Goal: Task Accomplishment & Management: Complete application form

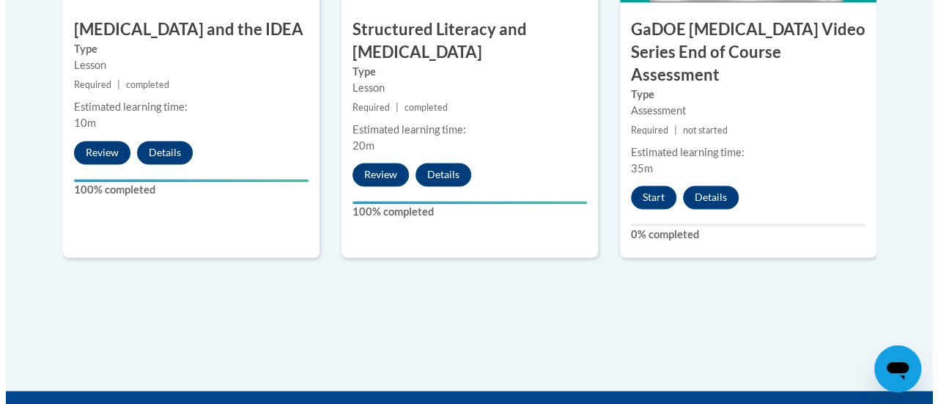
scroll to position [1064, 0]
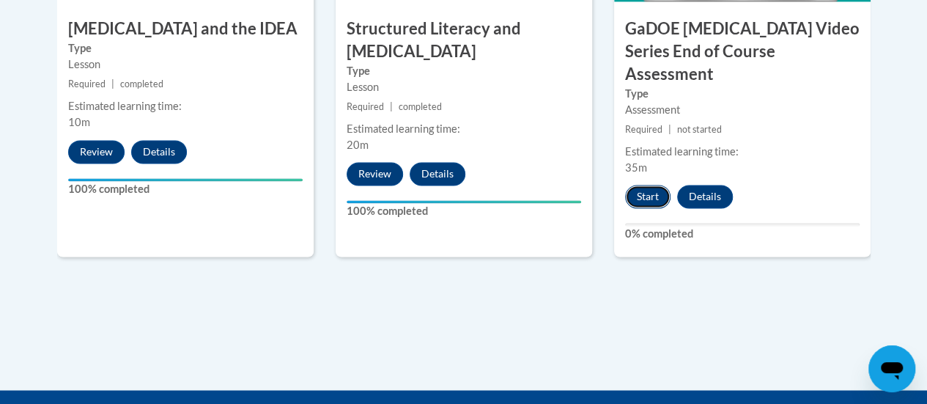
click at [650, 185] on button "Start" at bounding box center [647, 196] width 45 height 23
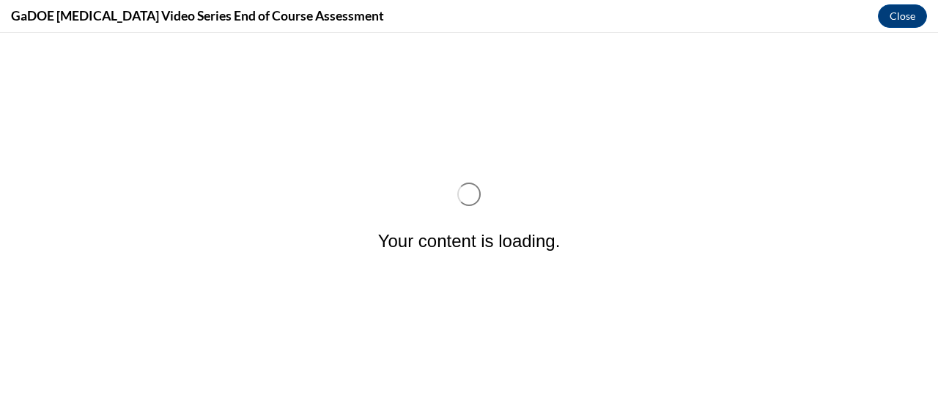
scroll to position [0, 0]
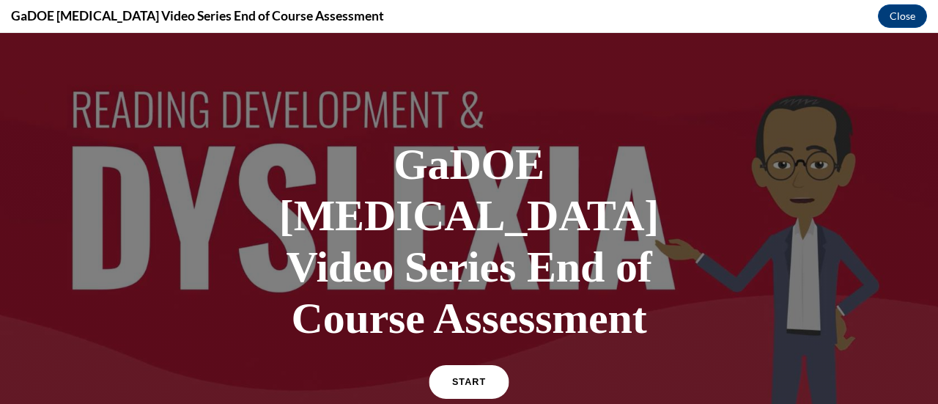
click at [486, 365] on link "START" at bounding box center [468, 382] width 80 height 34
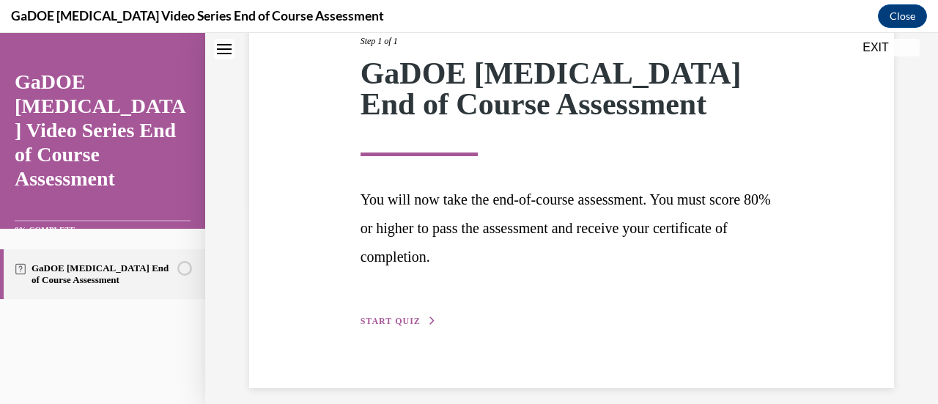
scroll to position [215, 0]
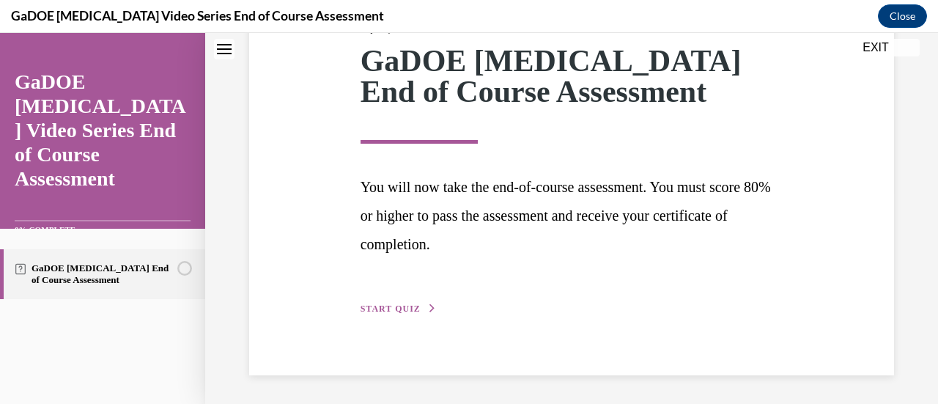
click at [406, 317] on div "Step 1 of 1 GaDOE [MEDICAL_DATA] End of Course Assessment You will now take the…" at bounding box center [571, 152] width 645 height 445
click at [406, 305] on span "START QUIZ" at bounding box center [390, 308] width 60 height 10
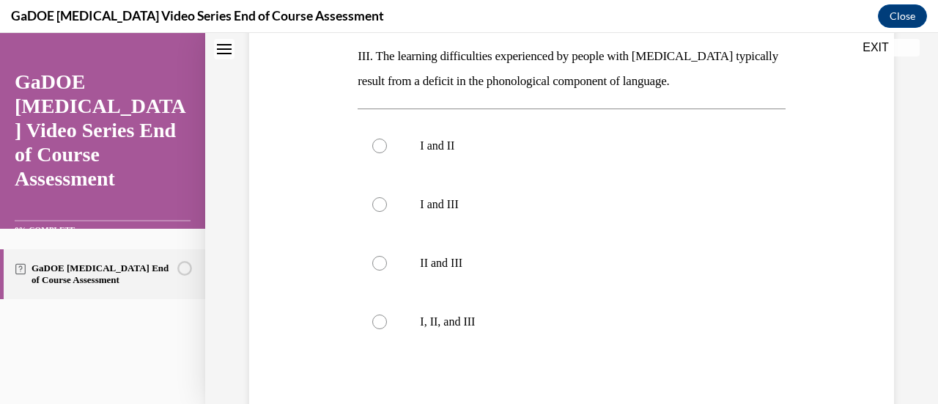
scroll to position [435, 0]
click at [379, 313] on div at bounding box center [379, 320] width 15 height 15
click at [379, 313] on input "I, II, and III" at bounding box center [379, 320] width 15 height 15
radio input "true"
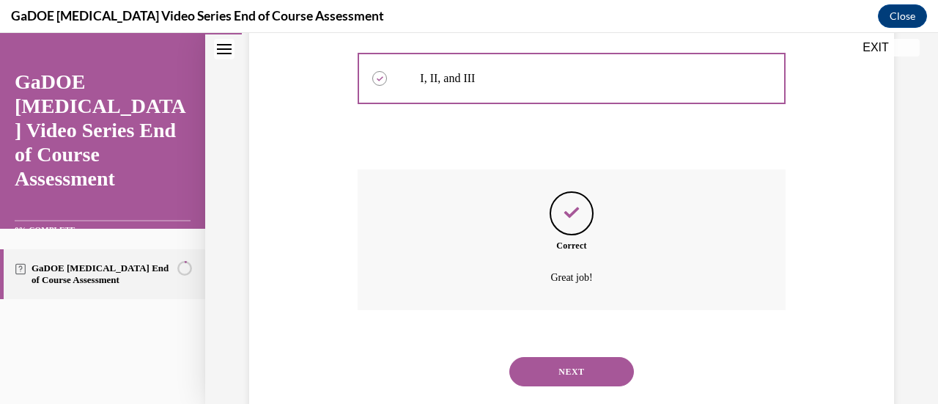
scroll to position [686, 0]
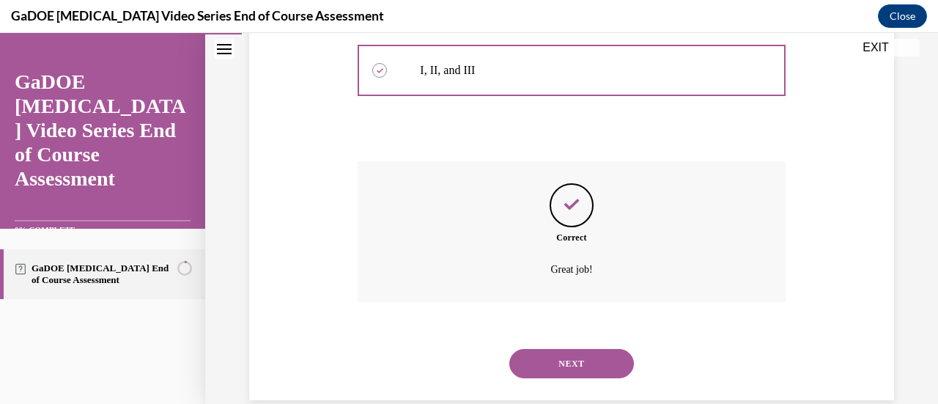
click at [576, 349] on button "NEXT" at bounding box center [571, 363] width 125 height 29
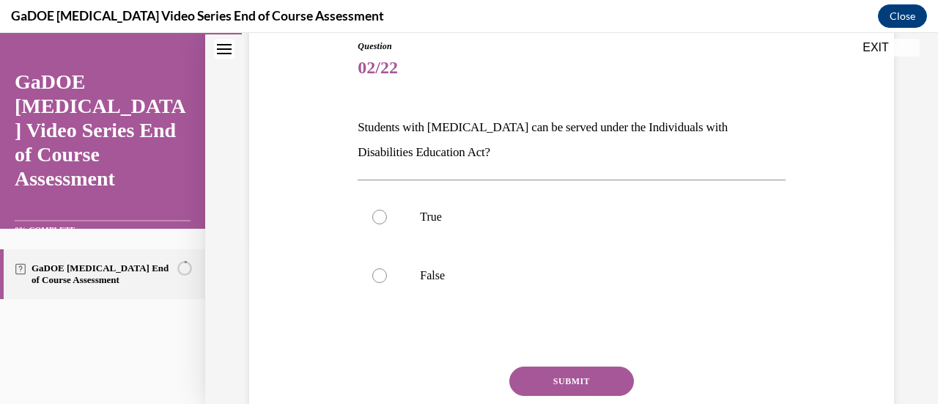
scroll to position [165, 0]
click at [561, 212] on p "True" at bounding box center [584, 216] width 328 height 15
click at [387, 212] on input "True" at bounding box center [379, 216] width 15 height 15
radio input "true"
click at [541, 381] on button "SUBMIT" at bounding box center [571, 379] width 125 height 29
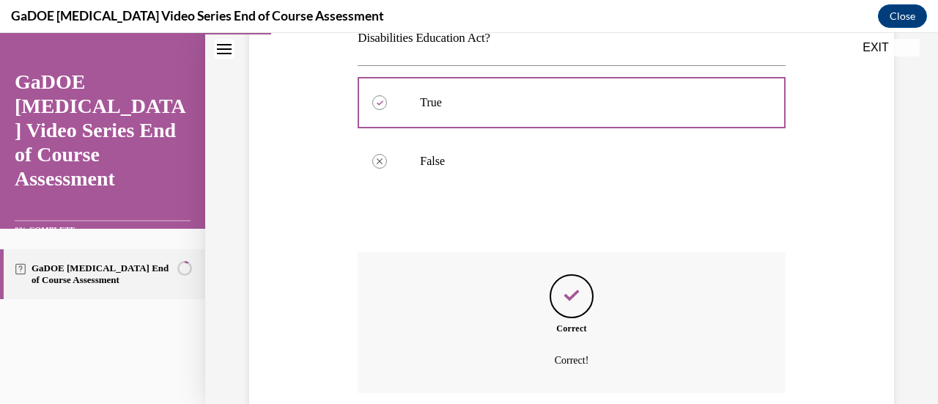
scroll to position [394, 0]
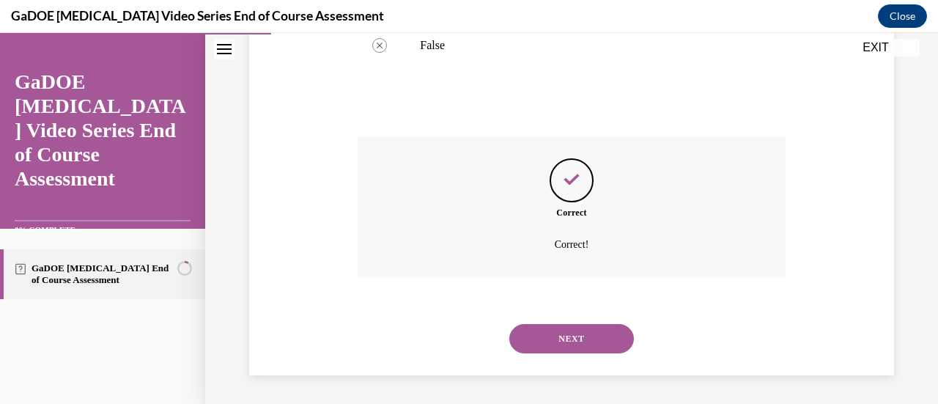
click at [568, 335] on button "NEXT" at bounding box center [571, 338] width 125 height 29
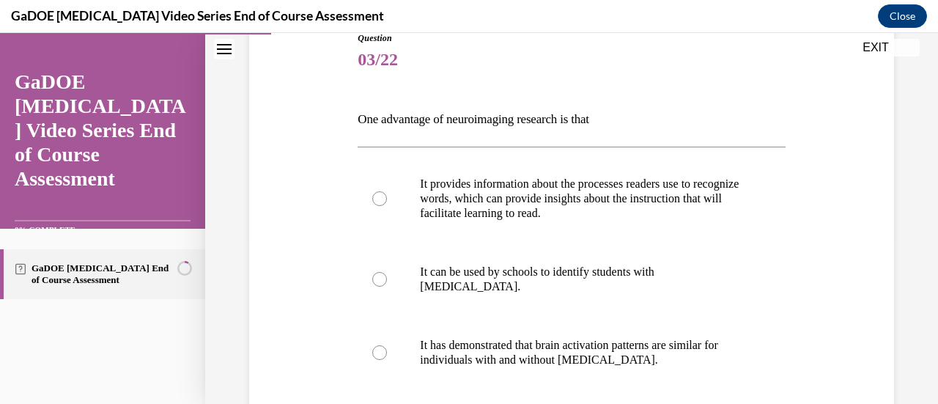
scroll to position [176, 0]
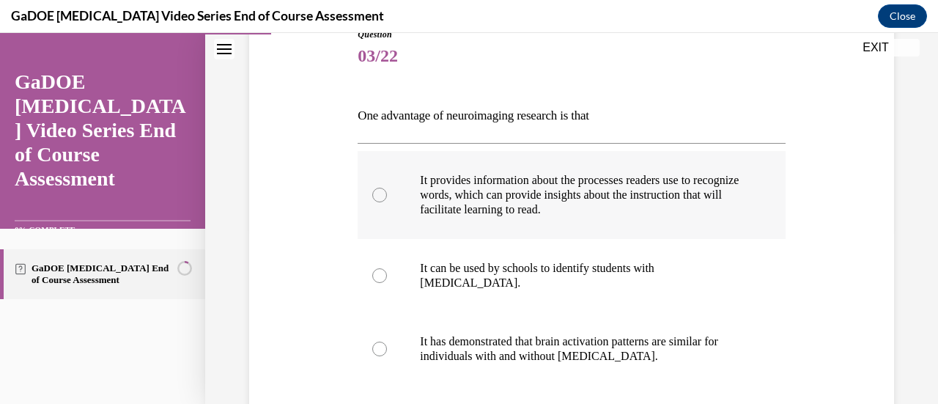
click at [743, 190] on label "It provides information about the processes readers use to recognize words, whi…" at bounding box center [570, 195] width 427 height 88
click at [387, 190] on input "It provides information about the processes readers use to recognize words, whi…" at bounding box center [379, 195] width 15 height 15
radio input "true"
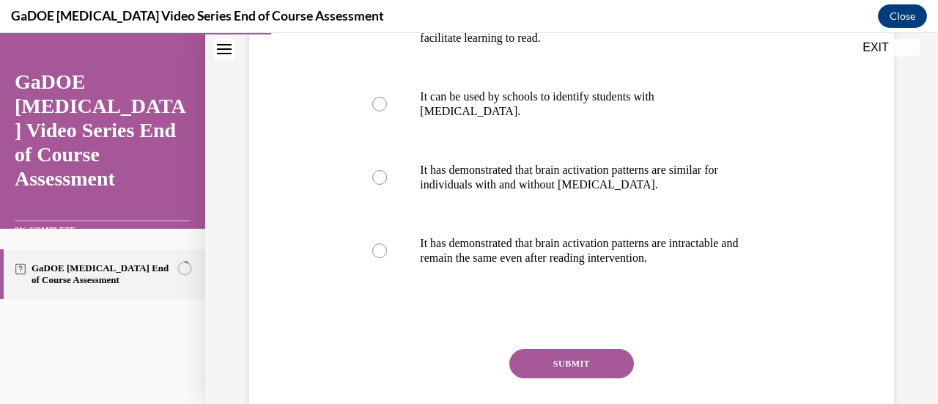
scroll to position [348, 0]
click at [580, 361] on button "SUBMIT" at bounding box center [571, 362] width 125 height 29
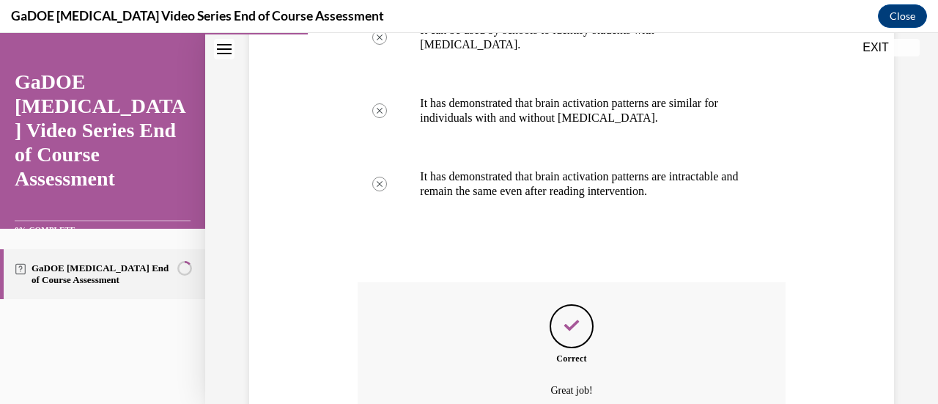
scroll to position [560, 0]
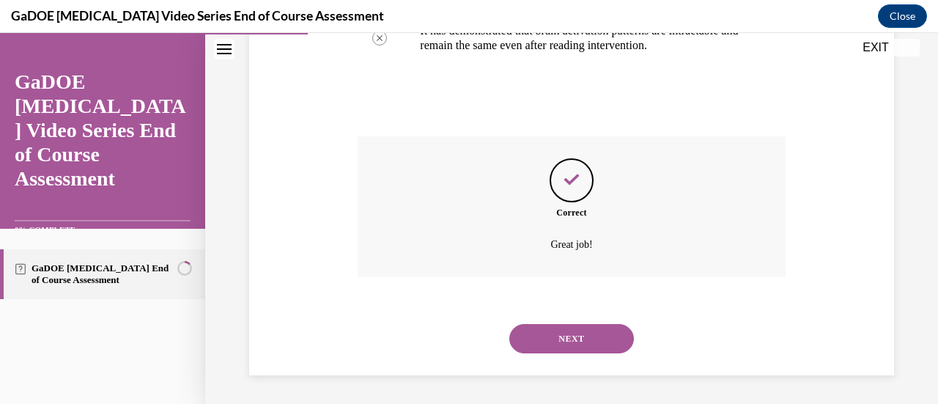
click at [596, 333] on button "NEXT" at bounding box center [571, 338] width 125 height 29
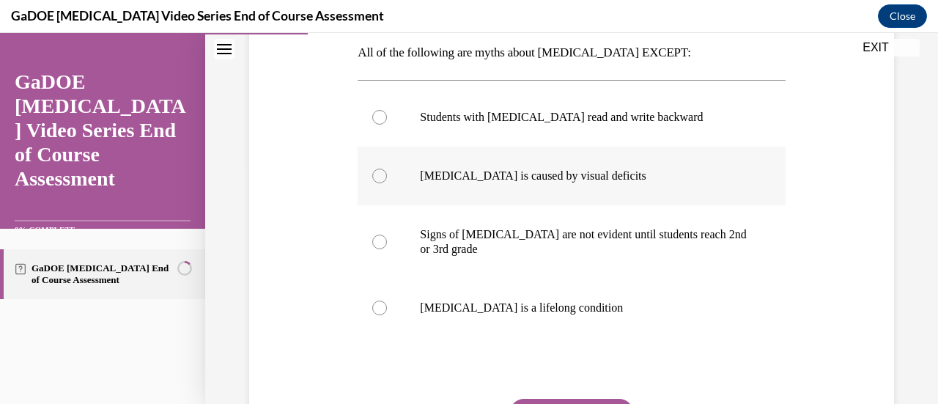
scroll to position [240, 0]
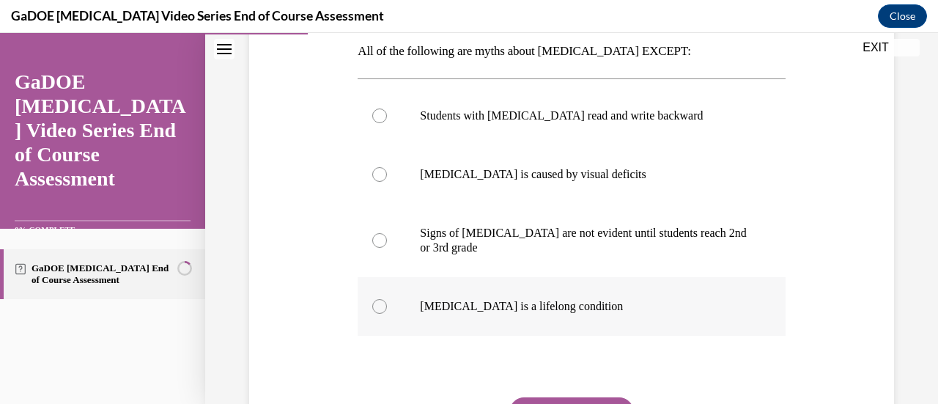
click at [732, 297] on label "[MEDICAL_DATA] is a lifelong condition" at bounding box center [570, 306] width 427 height 59
click at [387, 299] on input "[MEDICAL_DATA] is a lifelong condition" at bounding box center [379, 306] width 15 height 15
radio input "true"
click at [748, 237] on label "Signs of [MEDICAL_DATA] are not evident until students reach 2nd or 3rd grade" at bounding box center [570, 240] width 427 height 73
click at [387, 237] on input "Signs of [MEDICAL_DATA] are not evident until students reach 2nd or 3rd grade" at bounding box center [379, 240] width 15 height 15
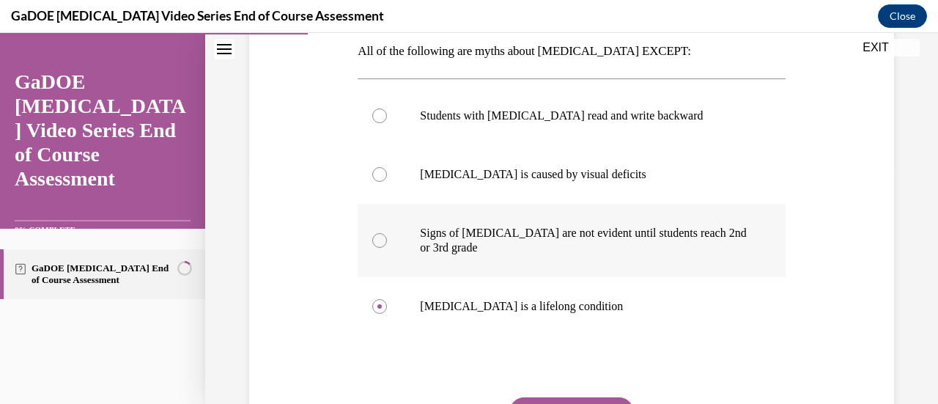
radio input "true"
click at [662, 301] on p "[MEDICAL_DATA] is a lifelong condition" at bounding box center [584, 306] width 328 height 15
click at [387, 301] on input "[MEDICAL_DATA] is a lifelong condition" at bounding box center [379, 306] width 15 height 15
radio input "true"
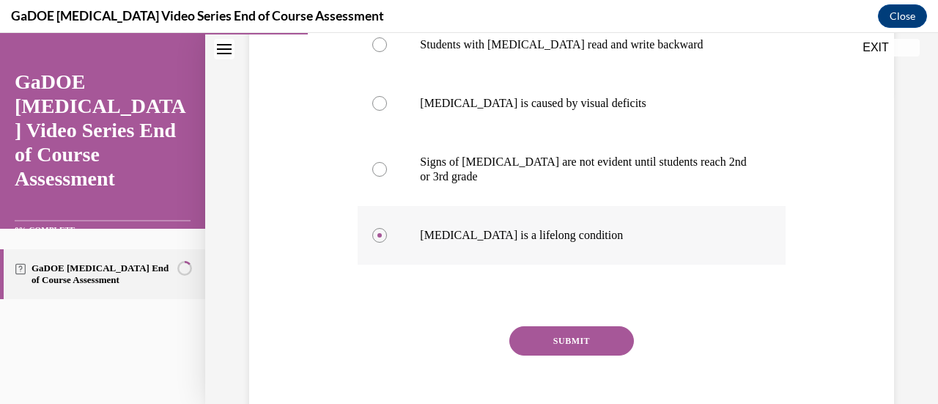
scroll to position [335, 0]
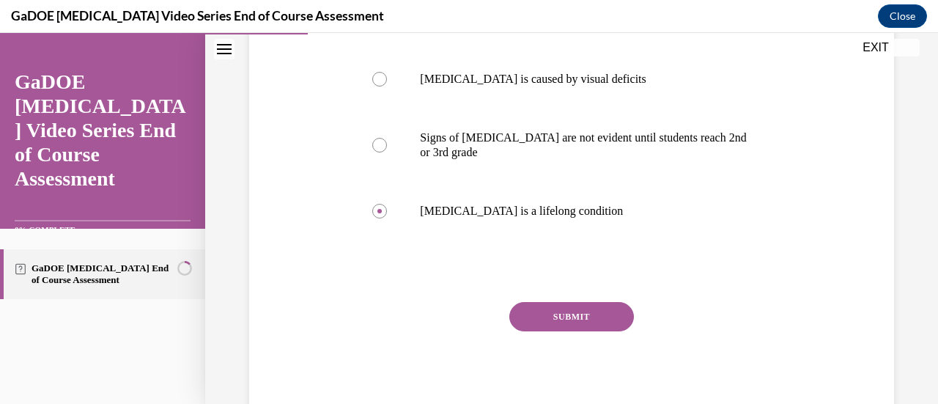
click at [563, 317] on button "SUBMIT" at bounding box center [571, 316] width 125 height 29
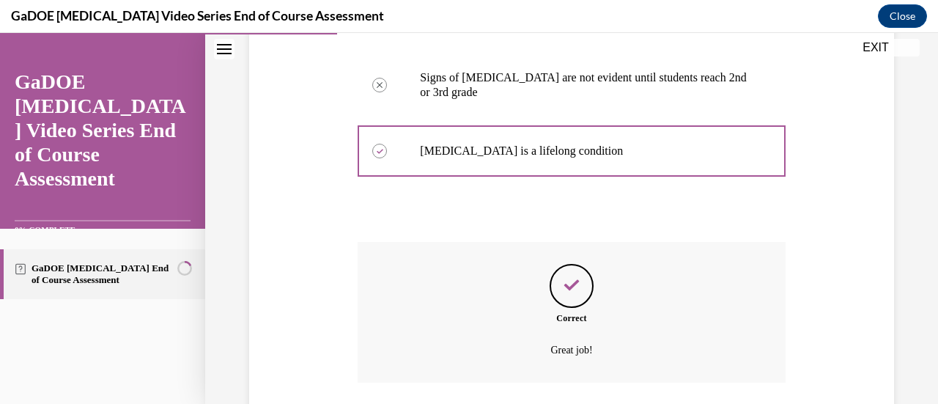
scroll to position [444, 0]
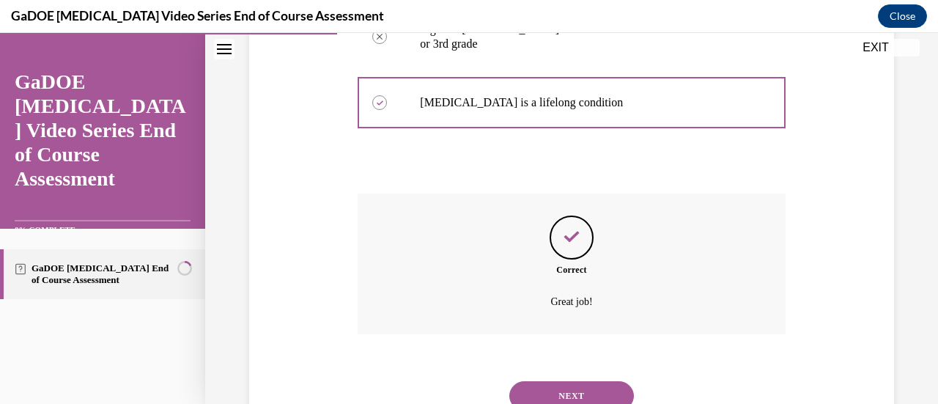
click at [567, 386] on button "NEXT" at bounding box center [571, 395] width 125 height 29
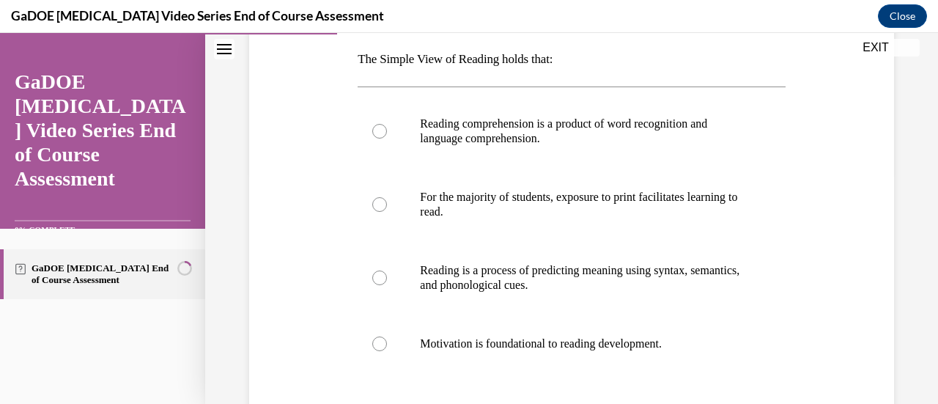
scroll to position [231, 0]
click at [746, 117] on label "Reading comprehension is a product of word recognition and language comprehensi…" at bounding box center [570, 131] width 427 height 73
click at [387, 125] on input "Reading comprehension is a product of word recognition and language comprehensi…" at bounding box center [379, 132] width 15 height 15
radio input "true"
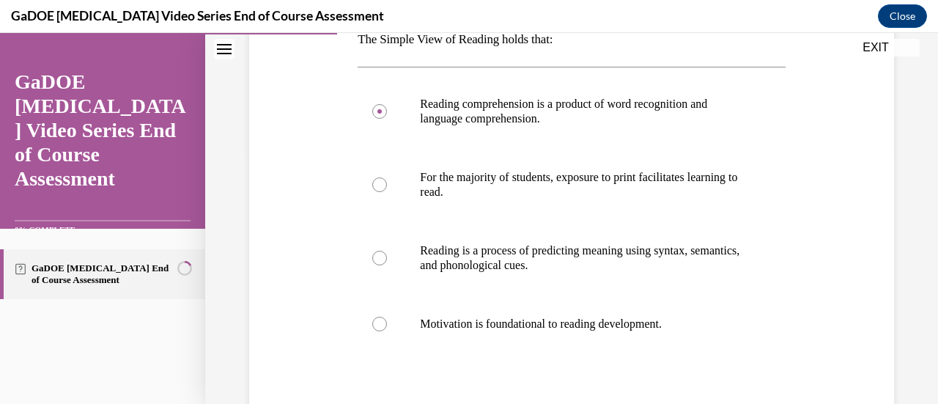
scroll to position [368, 0]
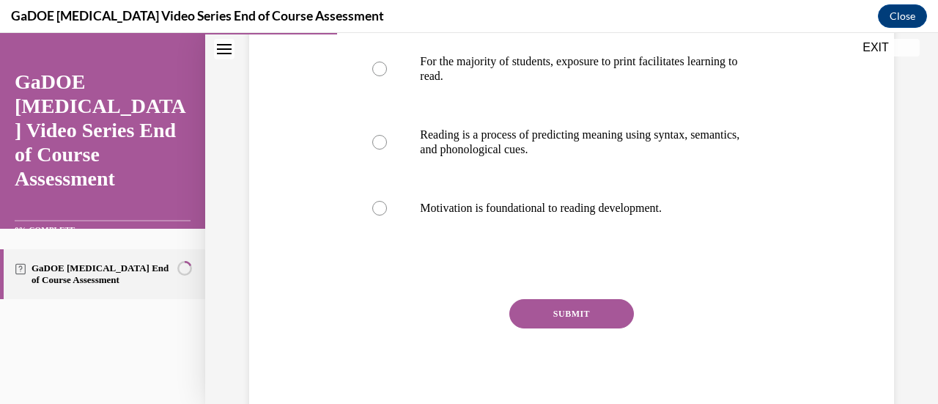
click at [591, 311] on button "SUBMIT" at bounding box center [571, 313] width 125 height 29
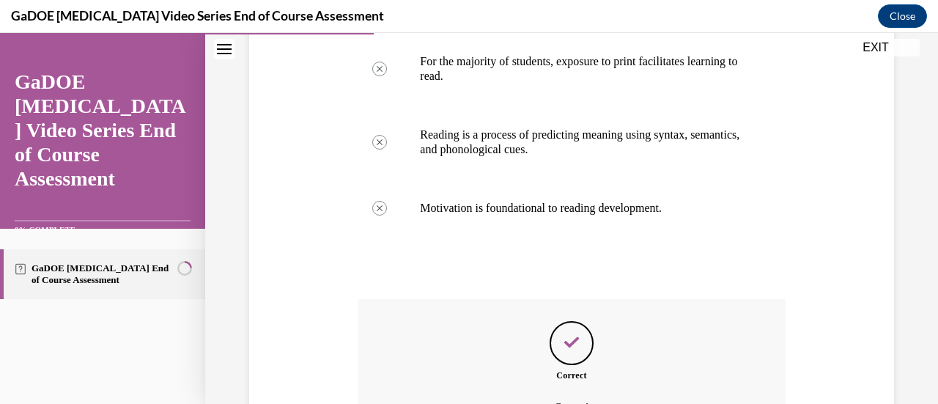
scroll to position [530, 0]
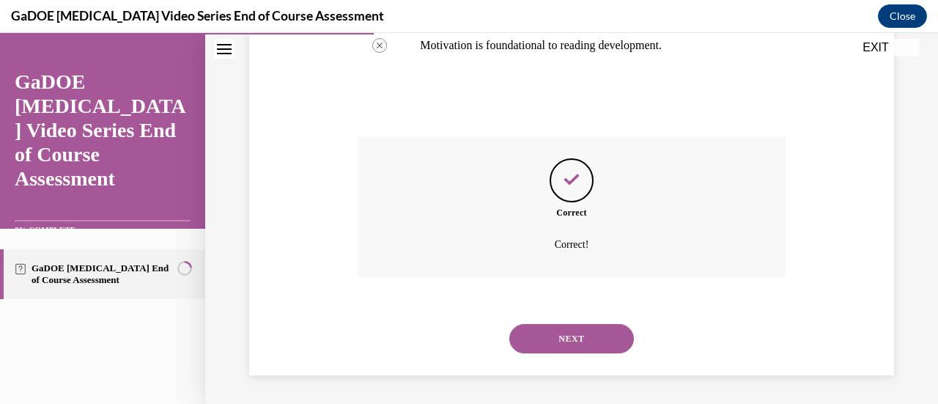
click at [576, 343] on button "NEXT" at bounding box center [571, 338] width 125 height 29
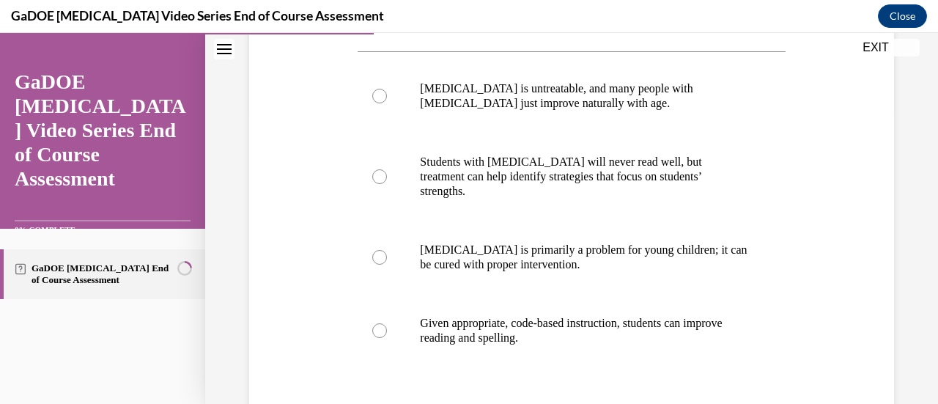
scroll to position [346, 0]
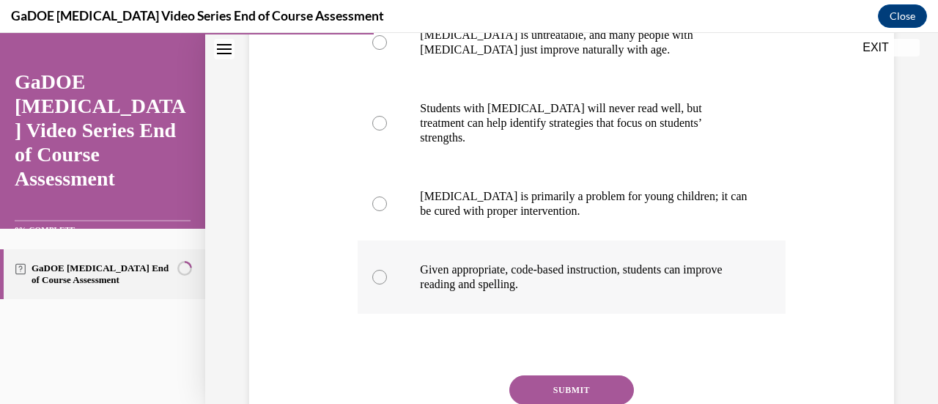
click at [688, 262] on p "Given appropriate, code-based instruction, students can improve reading and spe…" at bounding box center [584, 276] width 328 height 29
click at [387, 270] on input "Given appropriate, code-based instruction, students can improve reading and spe…" at bounding box center [379, 277] width 15 height 15
radio input "true"
click at [557, 375] on button "SUBMIT" at bounding box center [571, 389] width 125 height 29
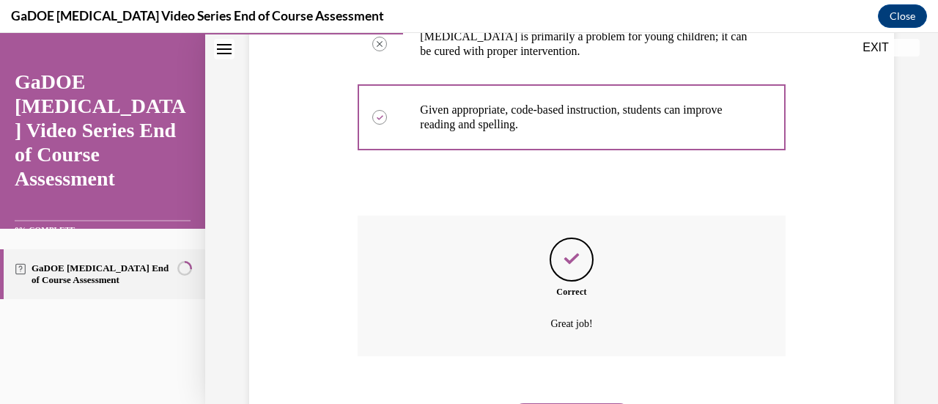
scroll to position [545, 0]
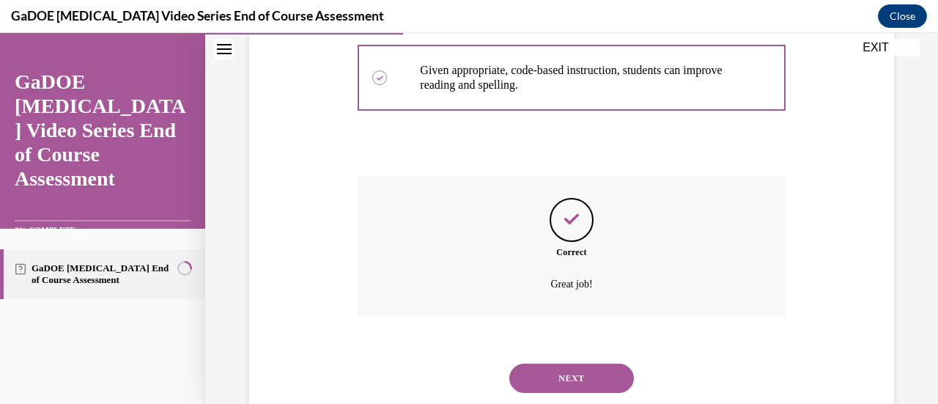
click at [599, 363] on button "NEXT" at bounding box center [571, 377] width 125 height 29
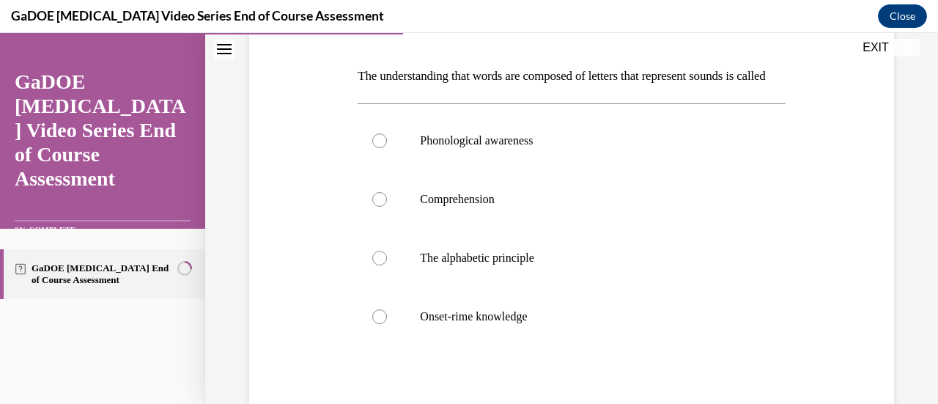
scroll to position [215, 0]
click at [535, 287] on label "The alphabetic principle" at bounding box center [570, 258] width 427 height 59
click at [387, 265] on input "The alphabetic principle" at bounding box center [379, 258] width 15 height 15
radio input "true"
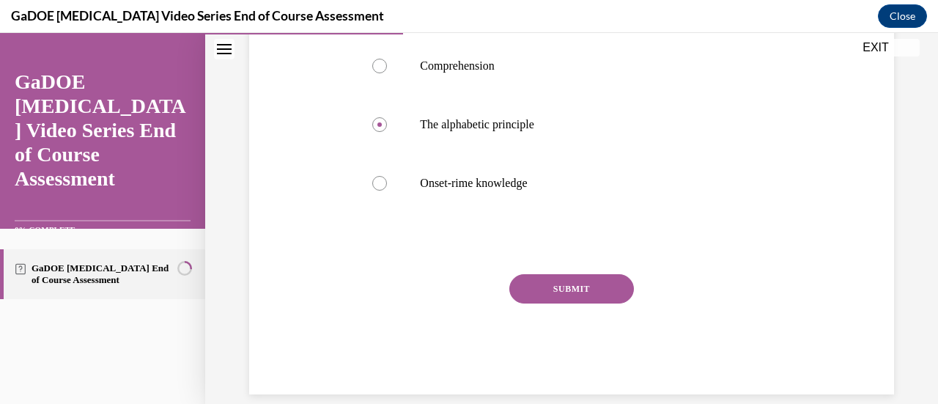
click at [565, 303] on button "SUBMIT" at bounding box center [571, 288] width 125 height 29
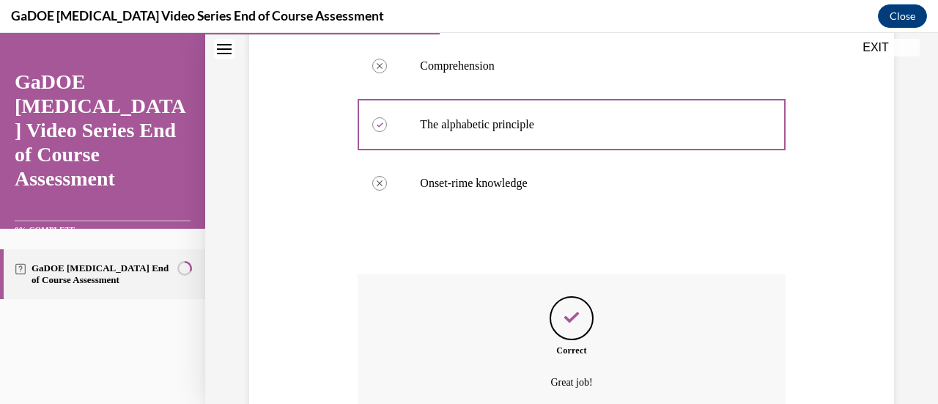
scroll to position [511, 0]
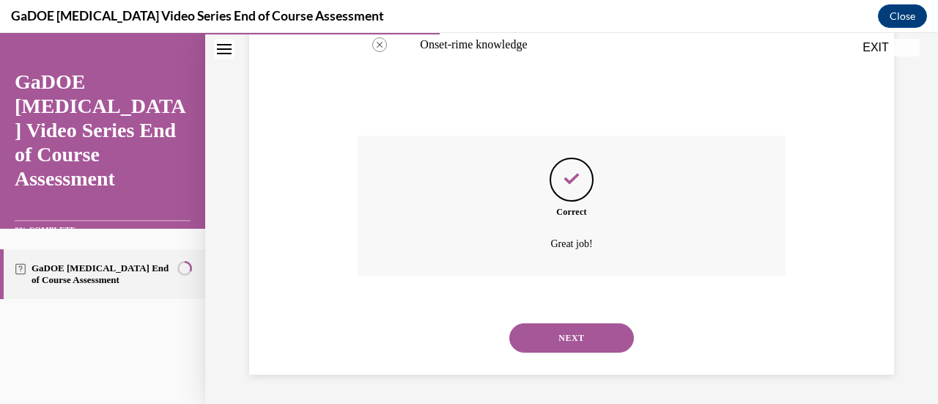
click at [574, 334] on button "NEXT" at bounding box center [571, 337] width 125 height 29
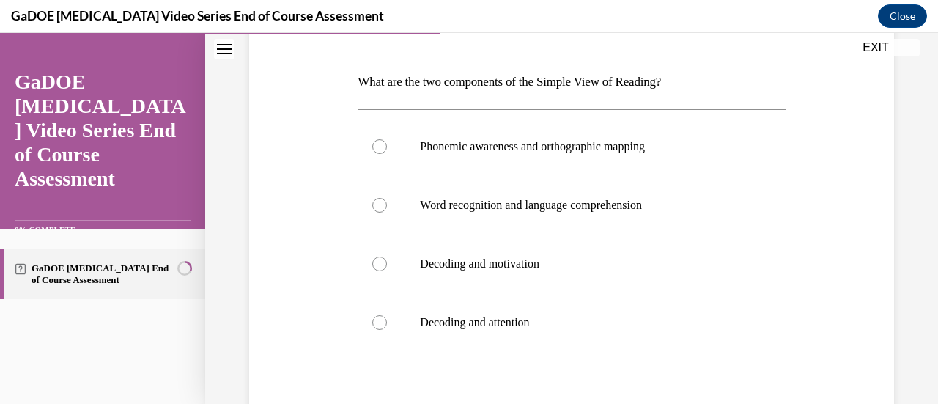
scroll to position [213, 0]
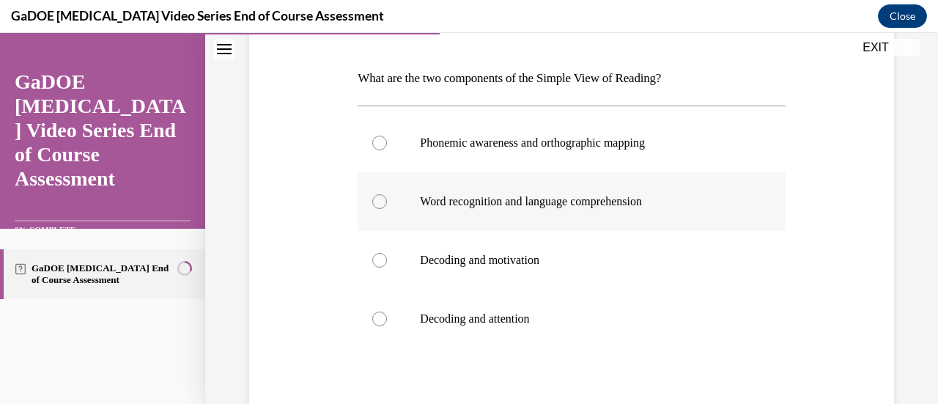
click at [649, 205] on p "Word recognition and language comprehension" at bounding box center [584, 201] width 328 height 15
click at [387, 205] on input "Word recognition and language comprehension" at bounding box center [379, 201] width 15 height 15
radio input "true"
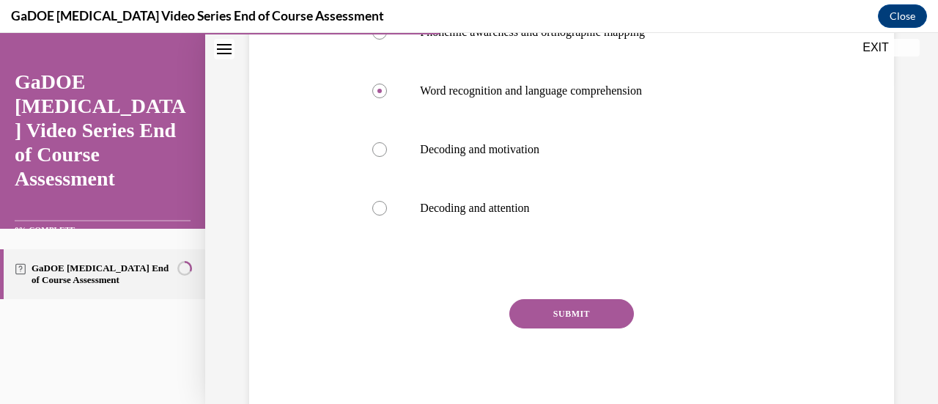
click at [571, 314] on button "SUBMIT" at bounding box center [571, 313] width 125 height 29
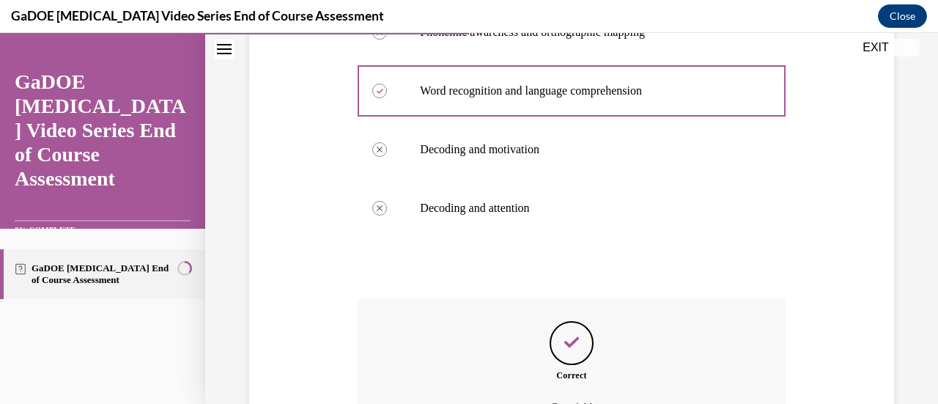
scroll to position [486, 0]
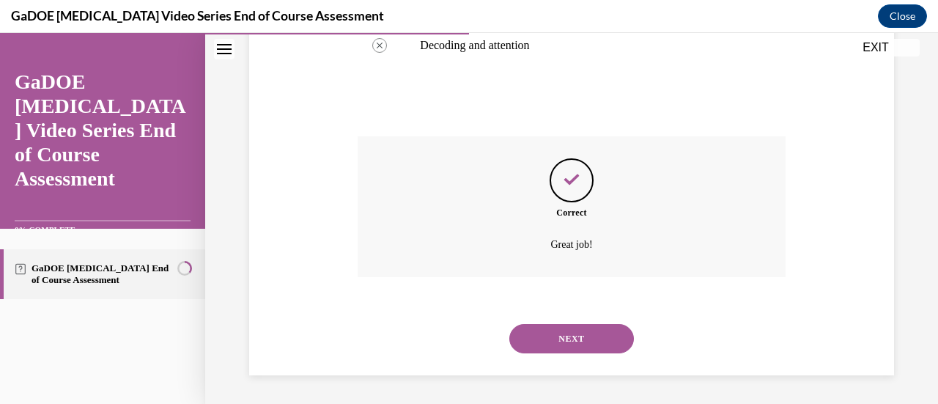
click at [570, 333] on button "NEXT" at bounding box center [571, 338] width 125 height 29
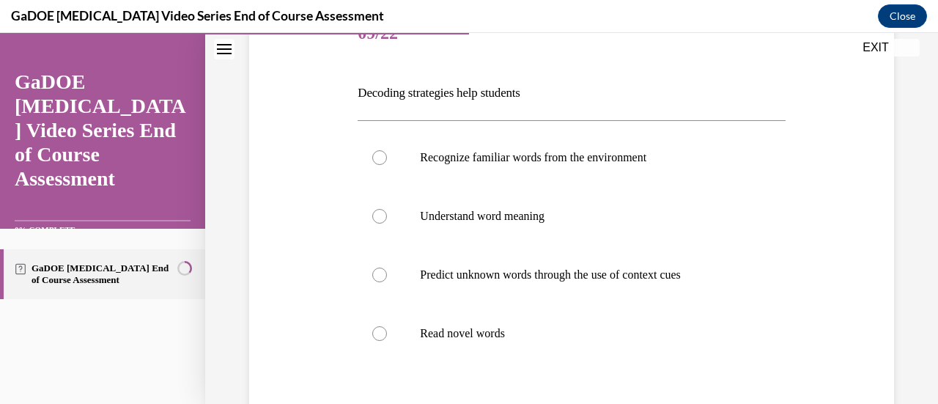
scroll to position [199, 0]
click at [595, 333] on p "Read novel words" at bounding box center [584, 332] width 328 height 15
click at [387, 333] on input "Read novel words" at bounding box center [379, 332] width 15 height 15
radio input "true"
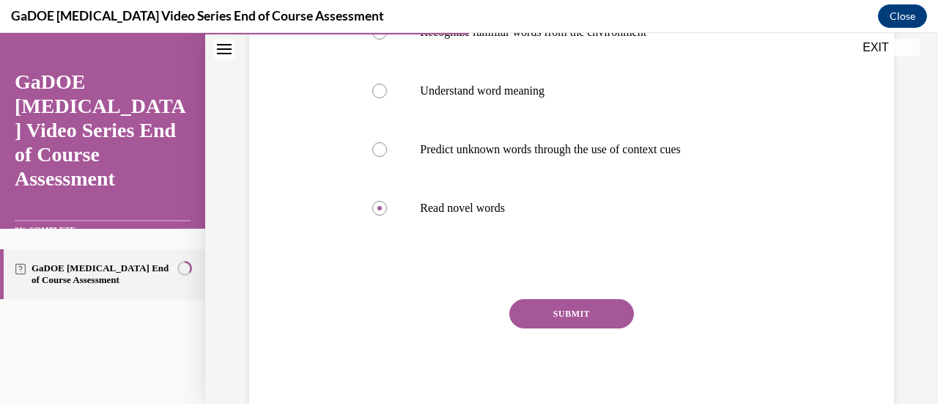
click at [560, 316] on button "SUBMIT" at bounding box center [571, 313] width 125 height 29
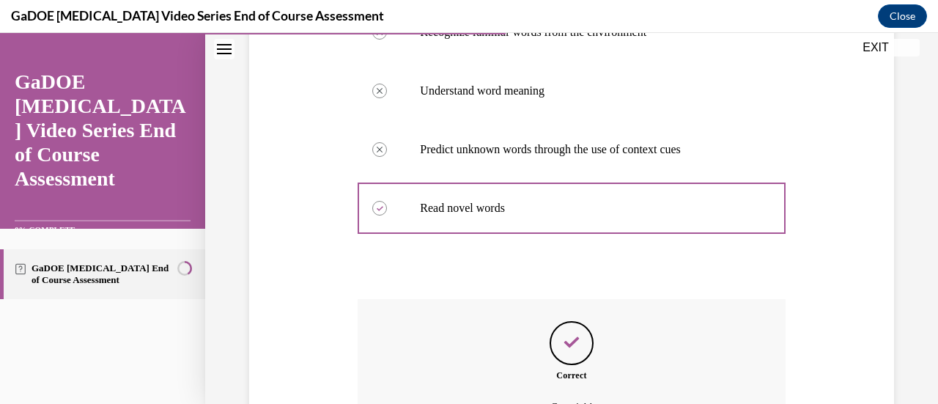
scroll to position [486, 0]
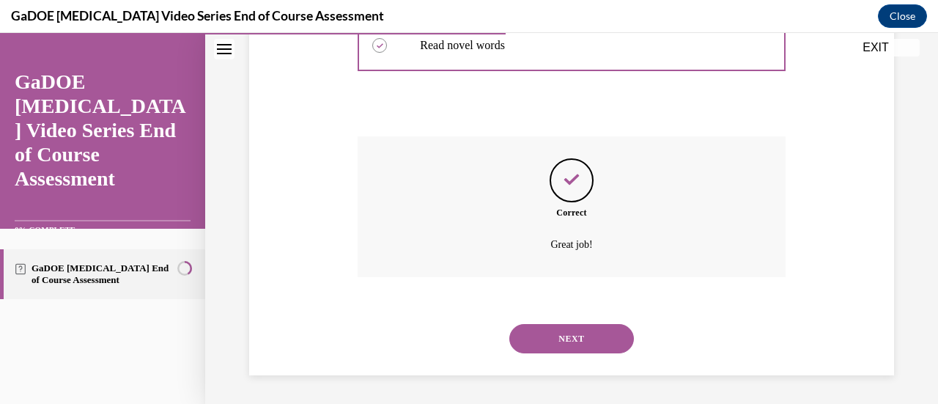
click at [570, 332] on button "NEXT" at bounding box center [571, 338] width 125 height 29
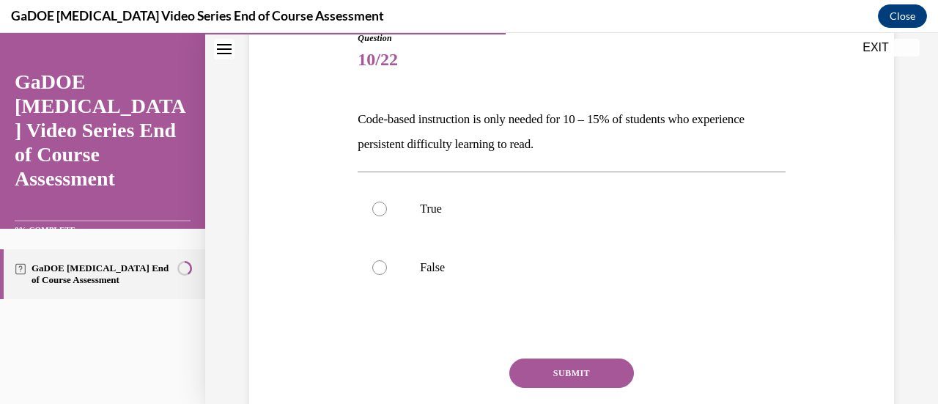
scroll to position [174, 0]
click at [689, 279] on label "False" at bounding box center [570, 266] width 427 height 59
click at [387, 273] on input "False" at bounding box center [379, 266] width 15 height 15
radio input "true"
click at [574, 379] on button "SUBMIT" at bounding box center [571, 371] width 125 height 29
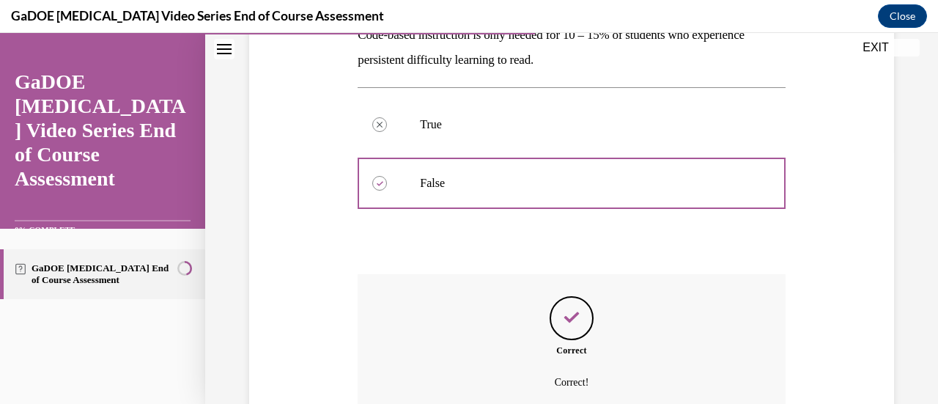
scroll to position [394, 0]
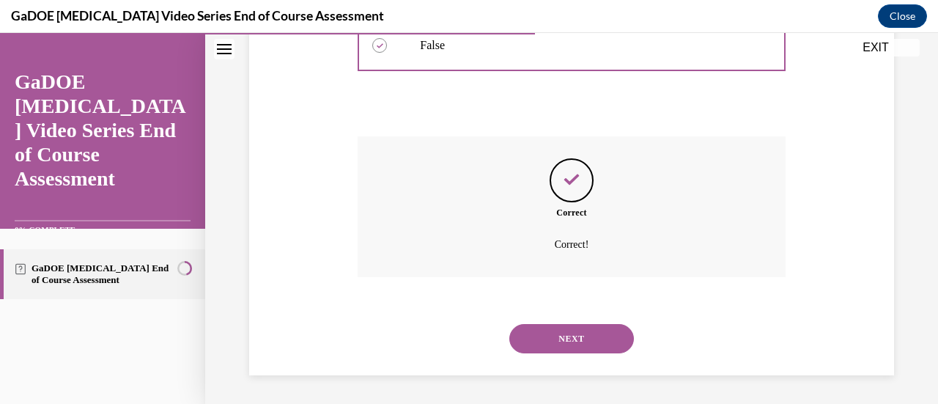
click at [582, 332] on button "NEXT" at bounding box center [571, 338] width 125 height 29
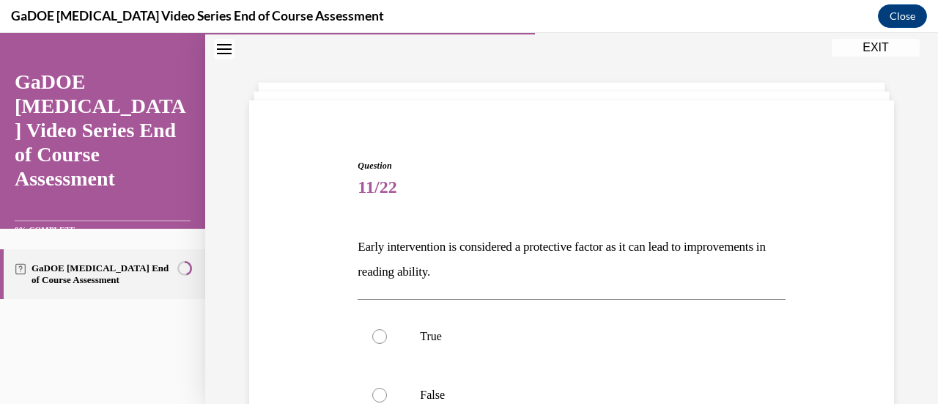
scroll to position [114, 0]
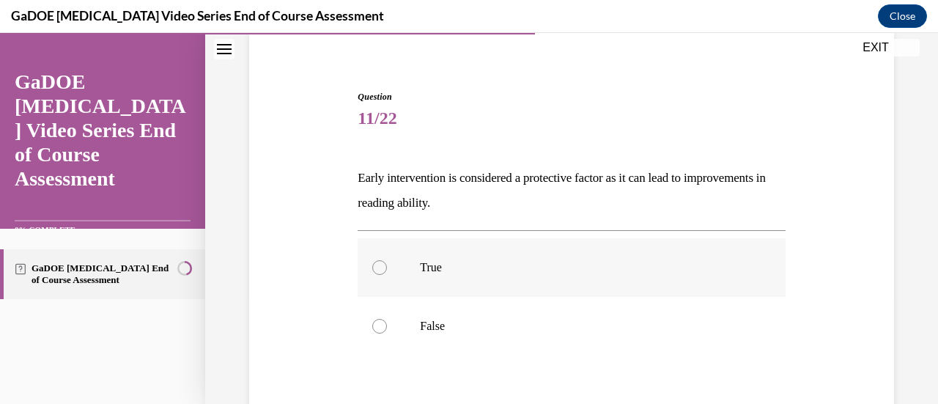
click at [696, 262] on p "True" at bounding box center [584, 267] width 328 height 15
click at [387, 262] on input "True" at bounding box center [379, 267] width 15 height 15
radio input "true"
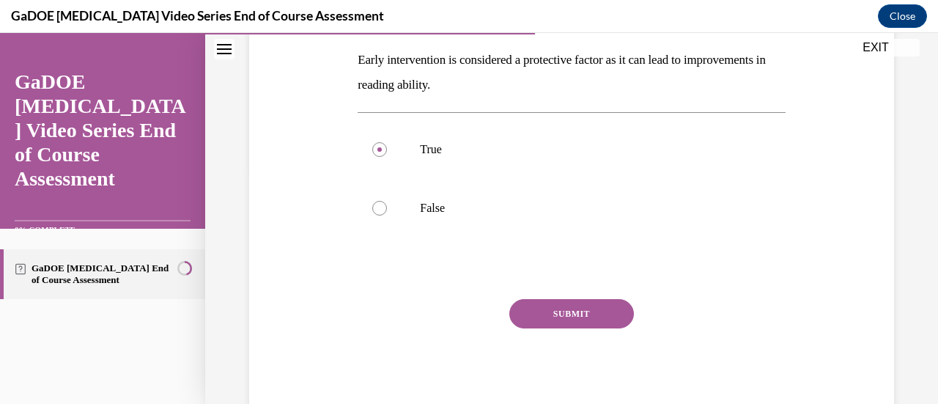
click at [582, 317] on button "SUBMIT" at bounding box center [571, 313] width 125 height 29
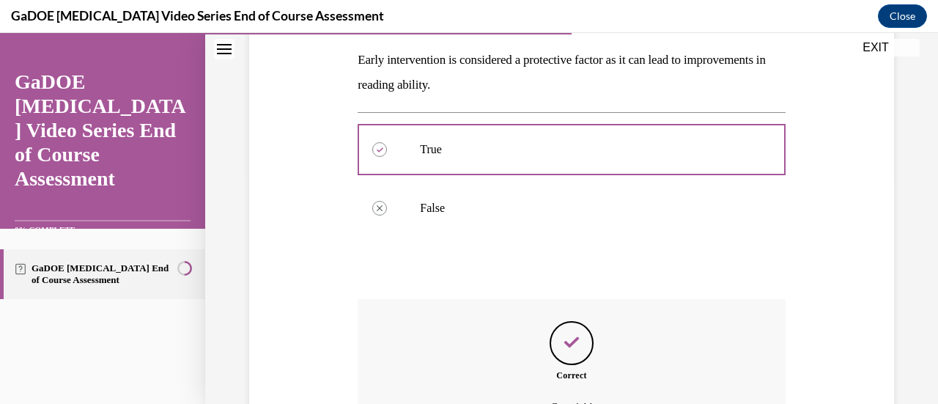
scroll to position [394, 0]
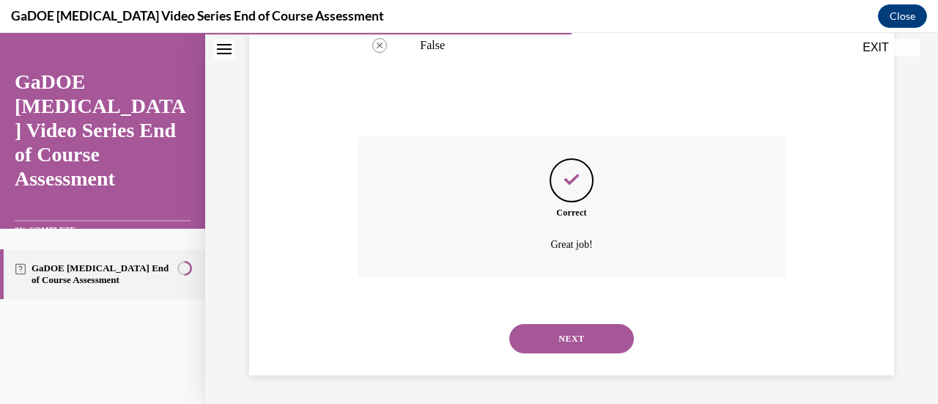
click at [576, 344] on button "NEXT" at bounding box center [571, 338] width 125 height 29
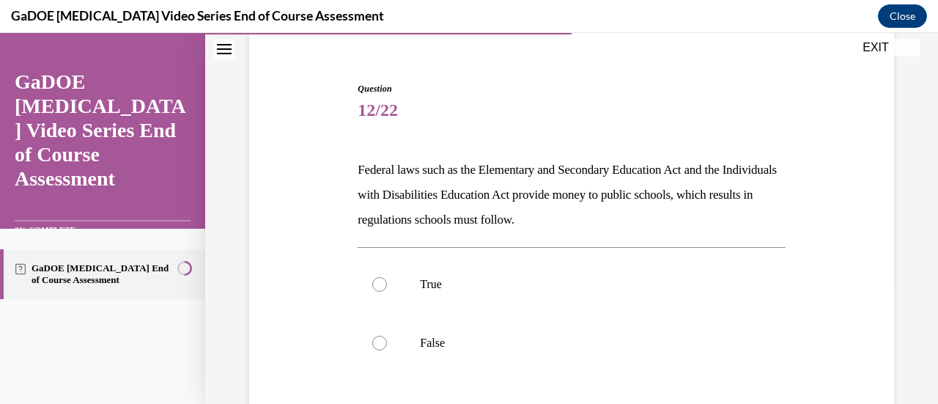
scroll to position [149, 0]
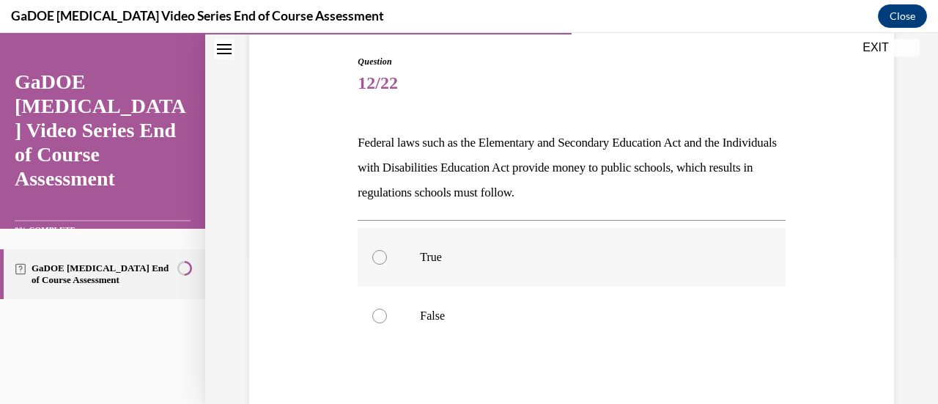
click at [552, 255] on p "True" at bounding box center [584, 257] width 328 height 15
click at [387, 255] on input "True" at bounding box center [379, 257] width 15 height 15
radio input "true"
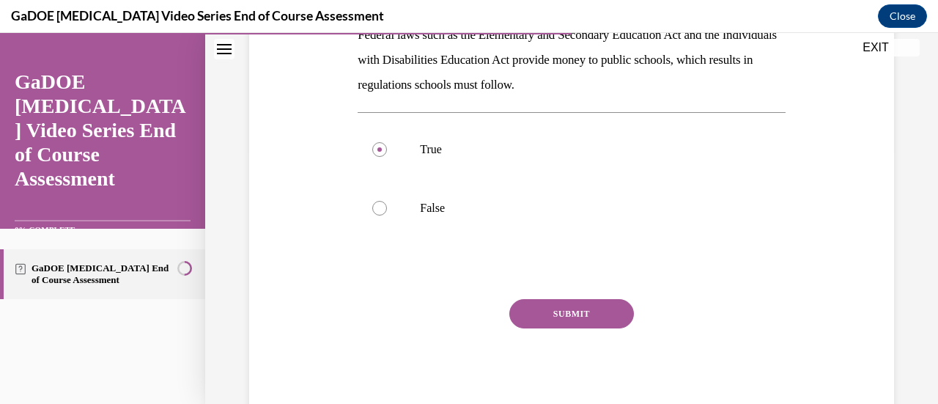
click at [554, 316] on button "SUBMIT" at bounding box center [571, 313] width 125 height 29
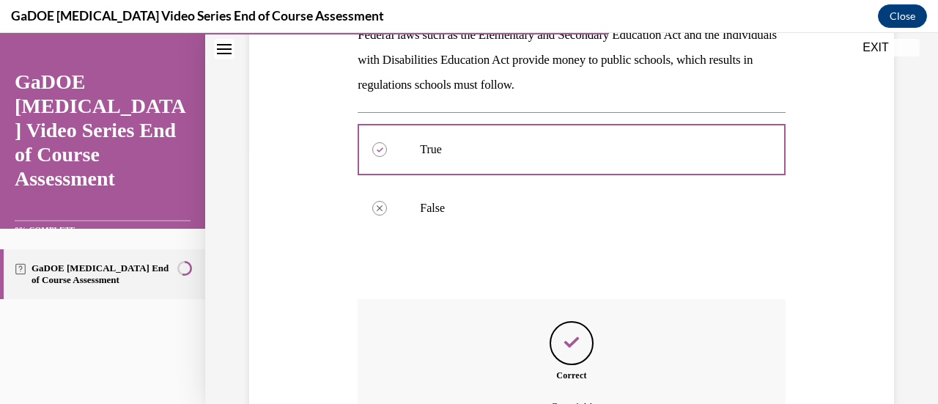
scroll to position [419, 0]
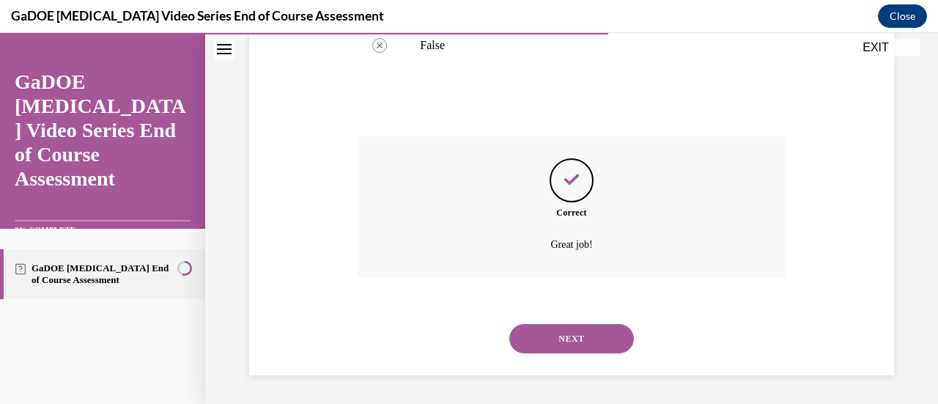
click at [560, 344] on button "NEXT" at bounding box center [571, 338] width 125 height 29
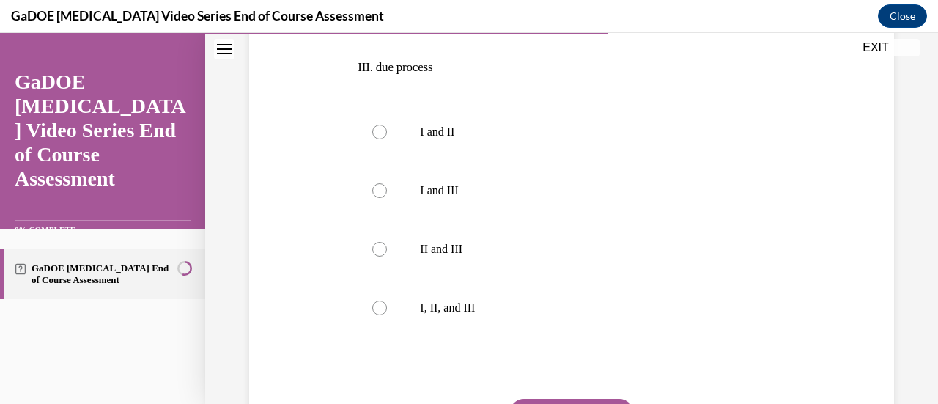
scroll to position [399, 0]
click at [525, 309] on p "I, II, and III" at bounding box center [584, 307] width 328 height 15
click at [387, 309] on input "I, II, and III" at bounding box center [379, 307] width 15 height 15
radio input "true"
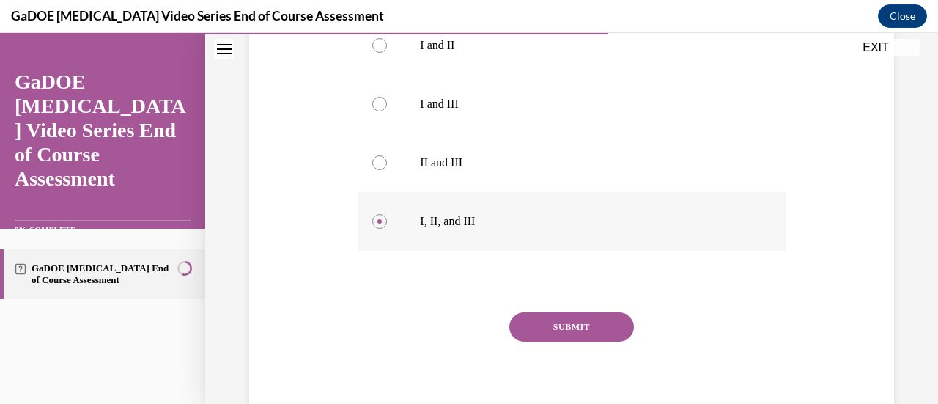
scroll to position [498, 0]
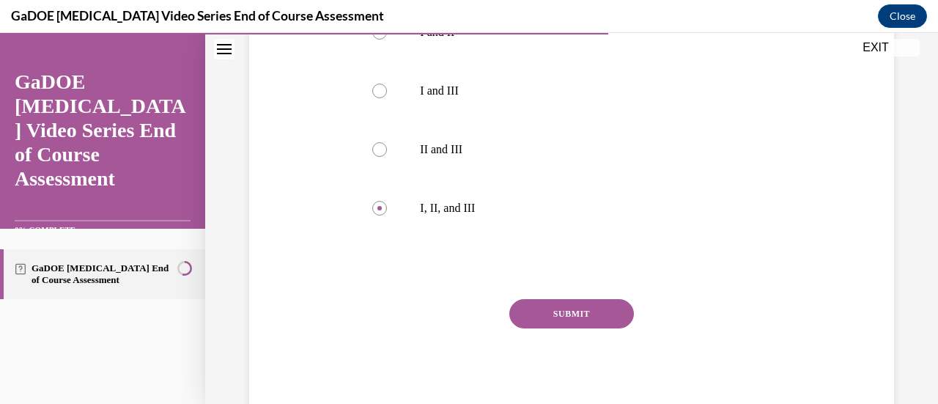
click at [560, 305] on button "SUBMIT" at bounding box center [571, 313] width 125 height 29
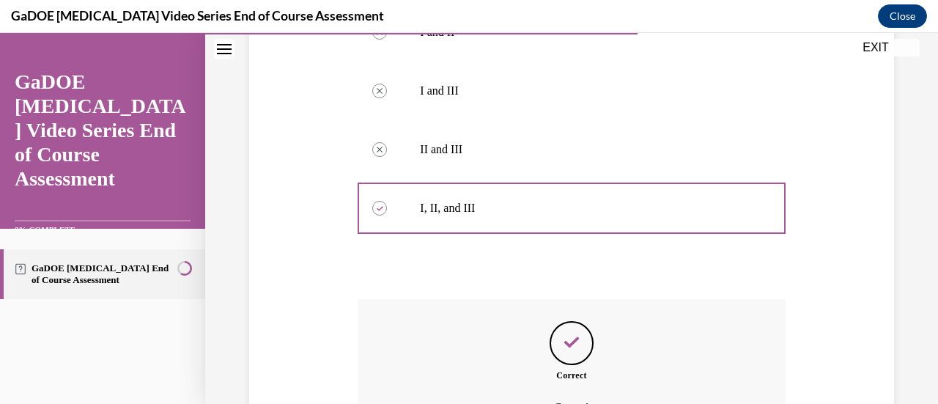
scroll to position [661, 0]
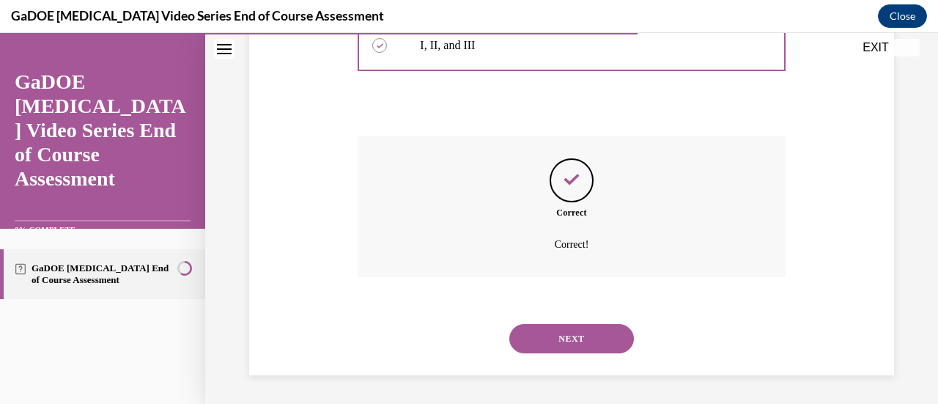
click at [558, 343] on button "NEXT" at bounding box center [571, 338] width 125 height 29
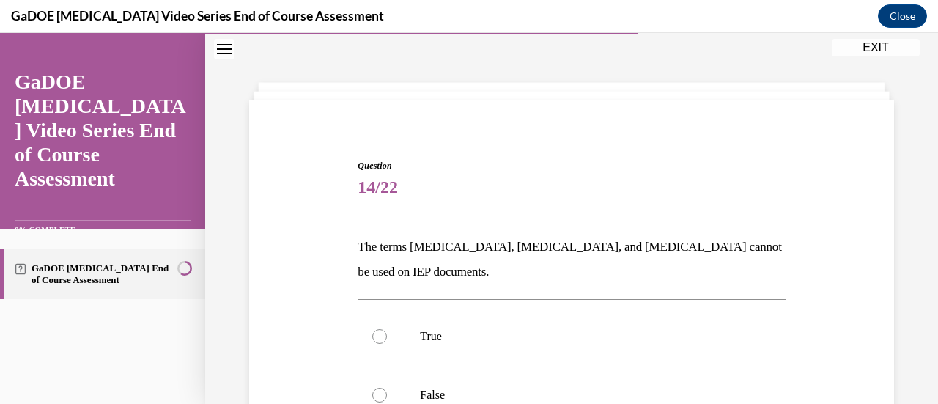
scroll to position [198, 0]
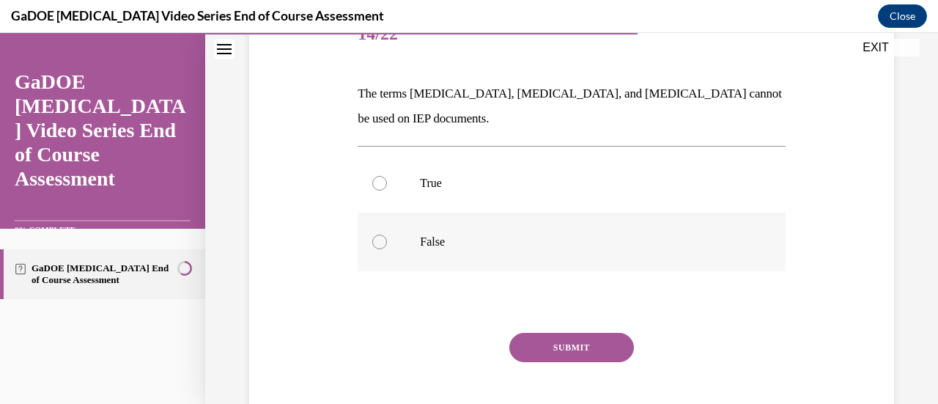
click at [682, 246] on p "False" at bounding box center [584, 241] width 328 height 15
click at [387, 246] on input "False" at bounding box center [379, 241] width 15 height 15
radio input "true"
click at [568, 348] on button "SUBMIT" at bounding box center [571, 347] width 125 height 29
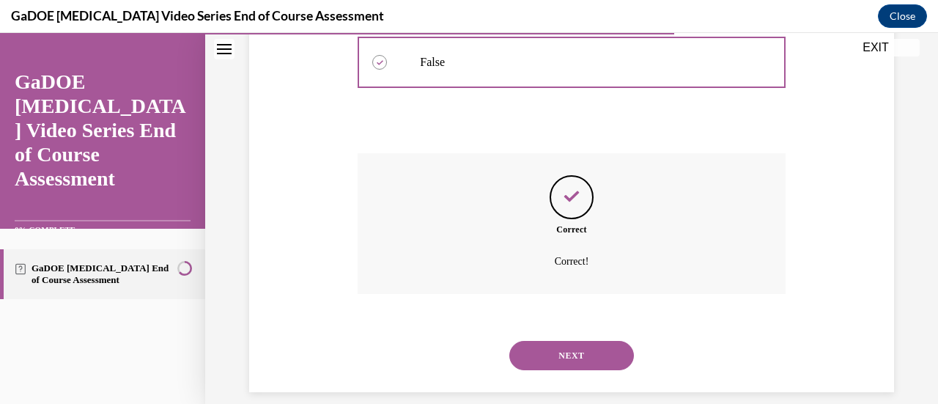
scroll to position [380, 0]
click at [560, 354] on button "NEXT" at bounding box center [571, 352] width 125 height 29
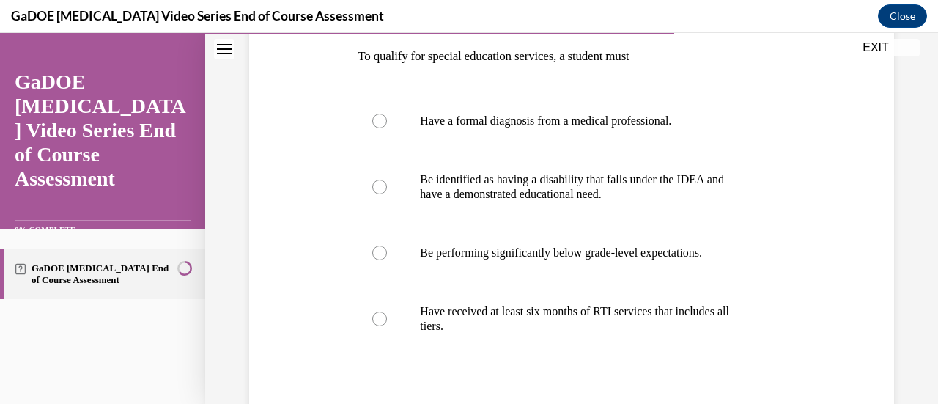
scroll to position [237, 0]
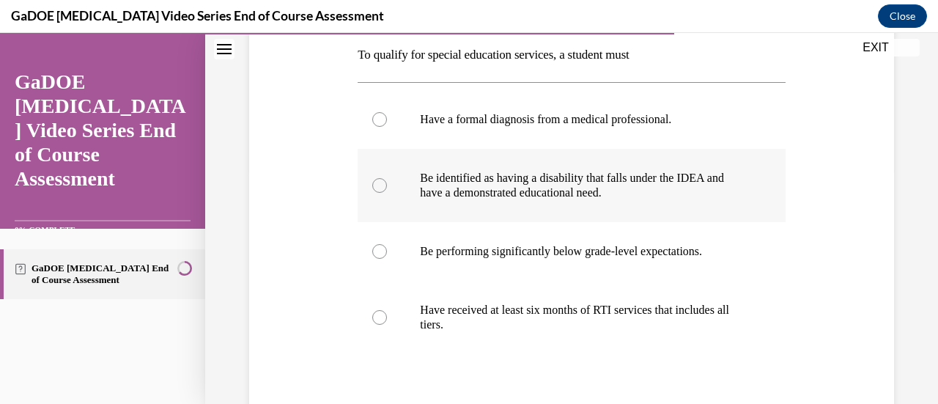
click at [700, 182] on p "Be identified as having a disability that falls under the IDEA and have a demon…" at bounding box center [584, 185] width 328 height 29
click at [387, 182] on input "Be identified as having a disability that falls under the IDEA and have a demon…" at bounding box center [379, 185] width 15 height 15
radio input "true"
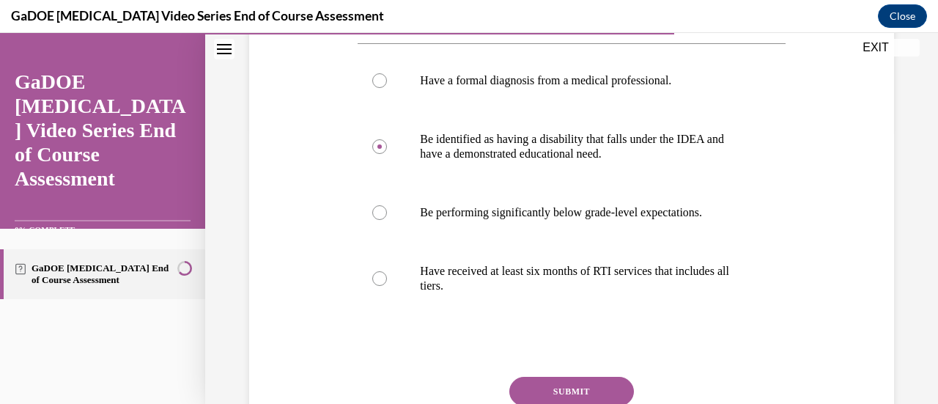
scroll to position [278, 0]
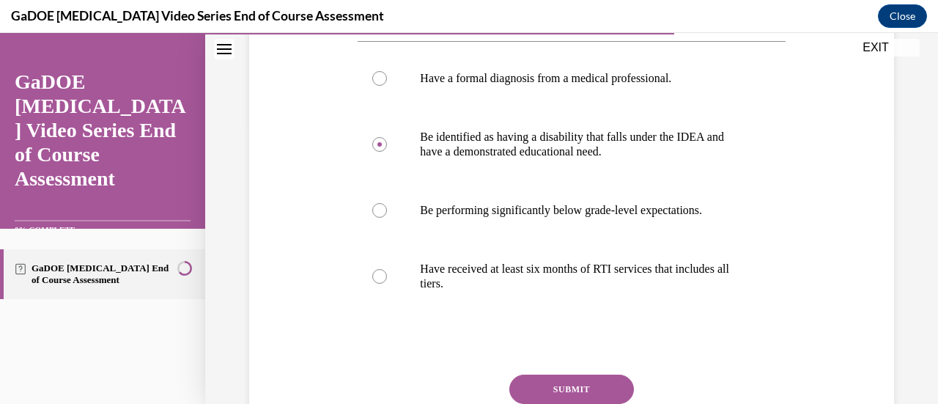
click at [585, 393] on button "SUBMIT" at bounding box center [571, 388] width 125 height 29
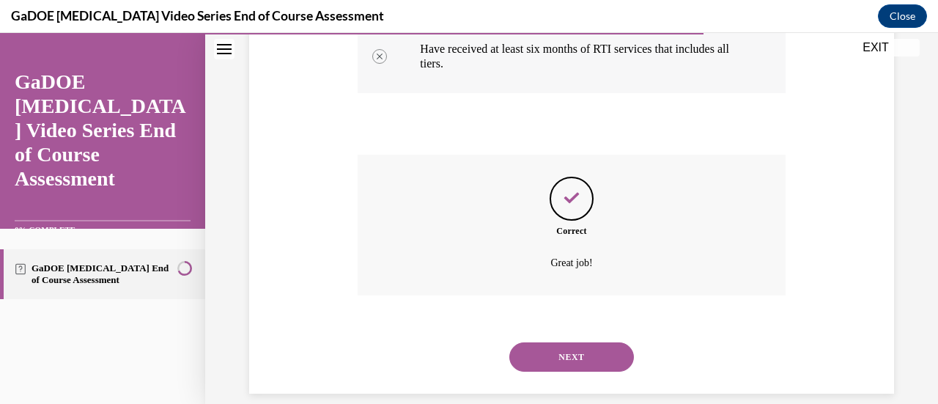
scroll to position [516, 0]
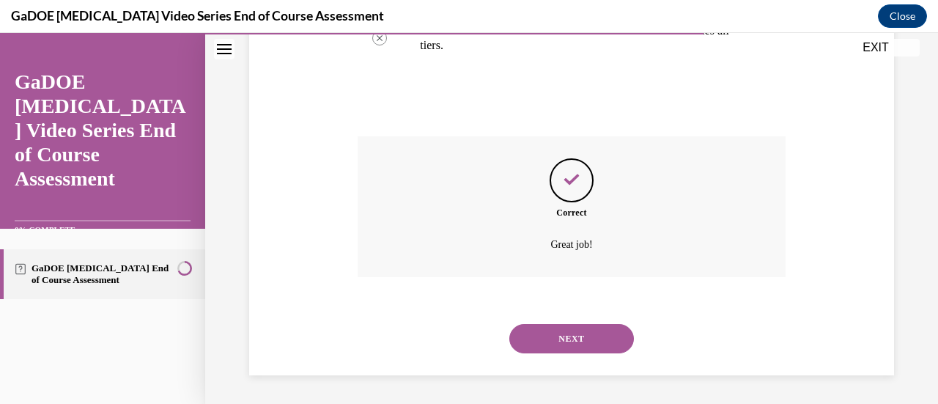
click at [582, 341] on button "NEXT" at bounding box center [571, 338] width 125 height 29
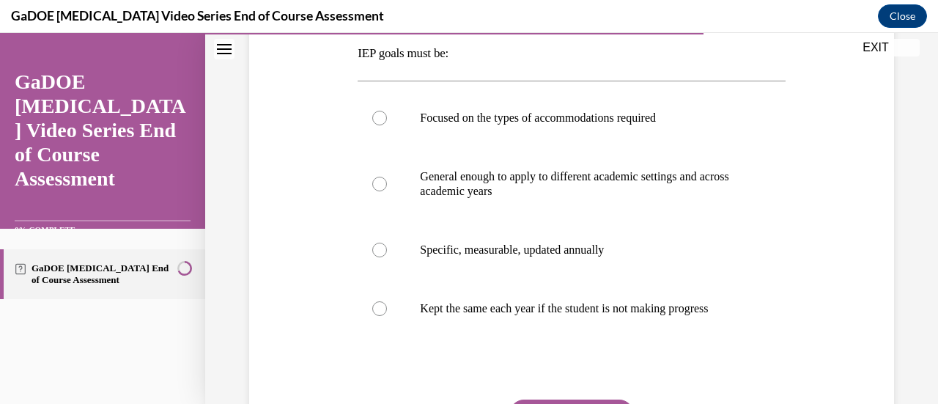
scroll to position [229, 0]
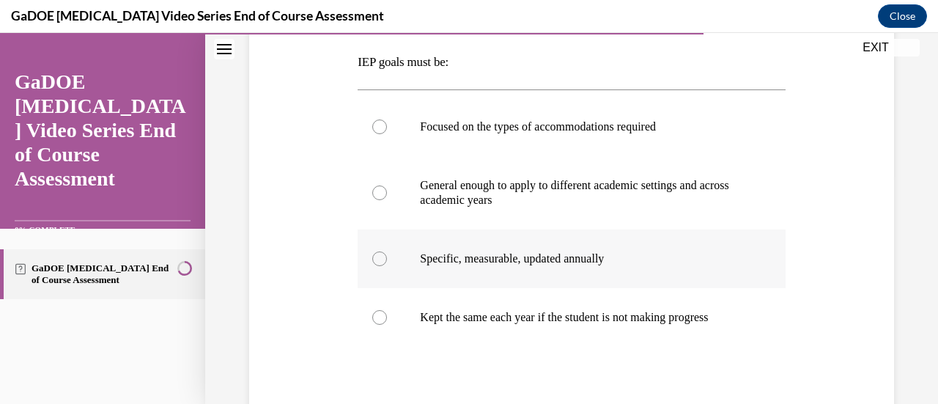
click at [762, 250] on label "Specific, measurable, updated annually" at bounding box center [570, 258] width 427 height 59
click at [387, 251] on input "Specific, measurable, updated annually" at bounding box center [379, 258] width 15 height 15
radio input "true"
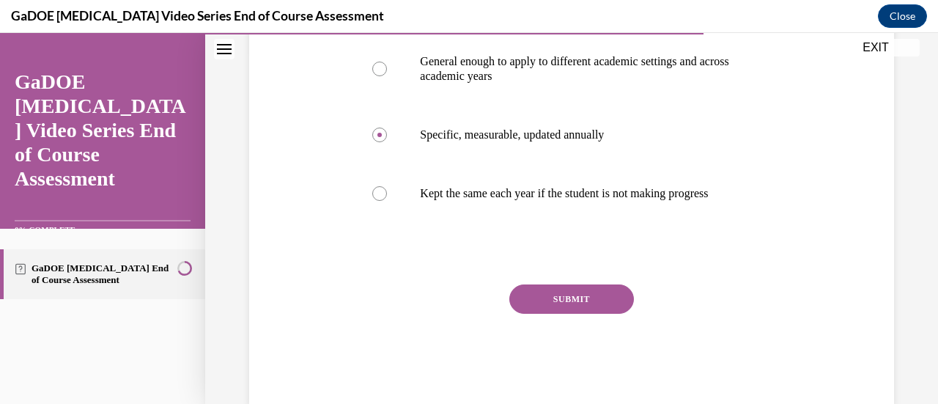
click at [586, 313] on button "SUBMIT" at bounding box center [571, 298] width 125 height 29
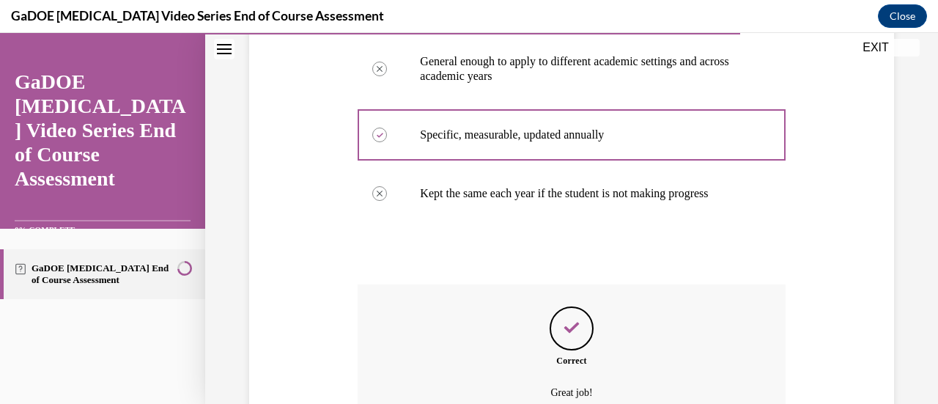
scroll to position [516, 0]
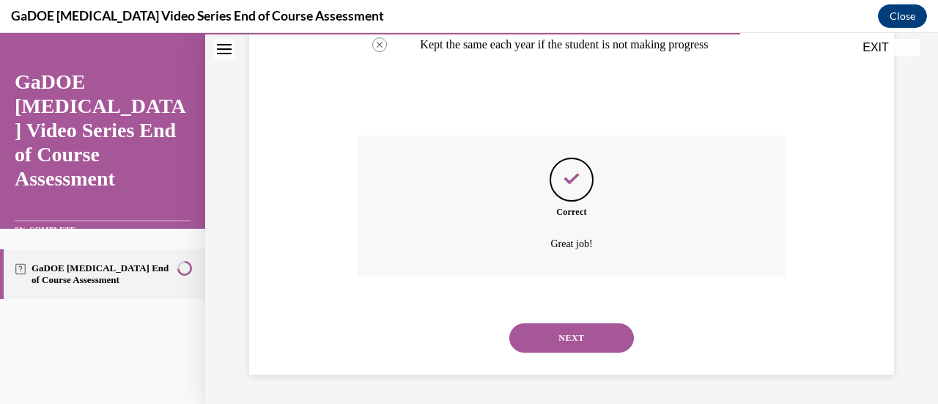
click at [582, 341] on button "NEXT" at bounding box center [571, 337] width 125 height 29
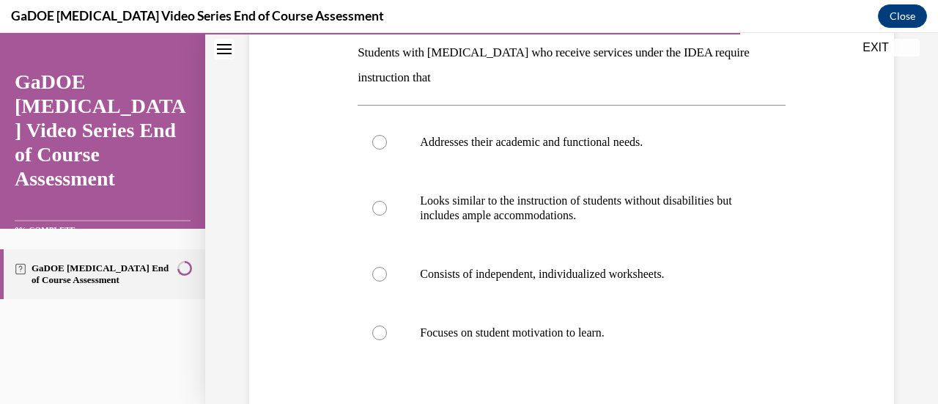
scroll to position [240, 0]
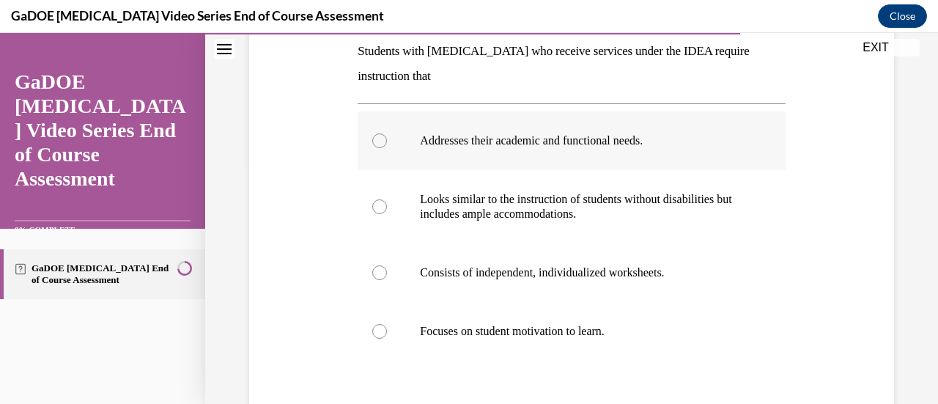
click at [699, 151] on label "Addresses their academic and functional needs." at bounding box center [570, 140] width 427 height 59
click at [387, 148] on input "Addresses their academic and functional needs." at bounding box center [379, 140] width 15 height 15
radio input "true"
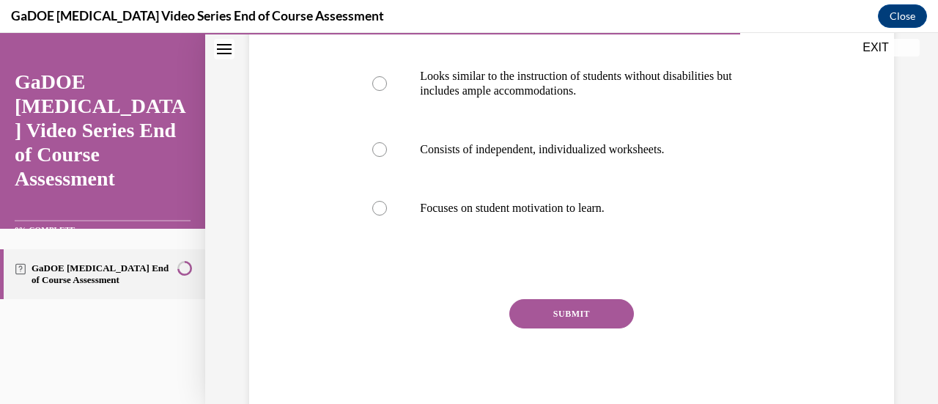
click at [557, 318] on button "SUBMIT" at bounding box center [571, 313] width 125 height 29
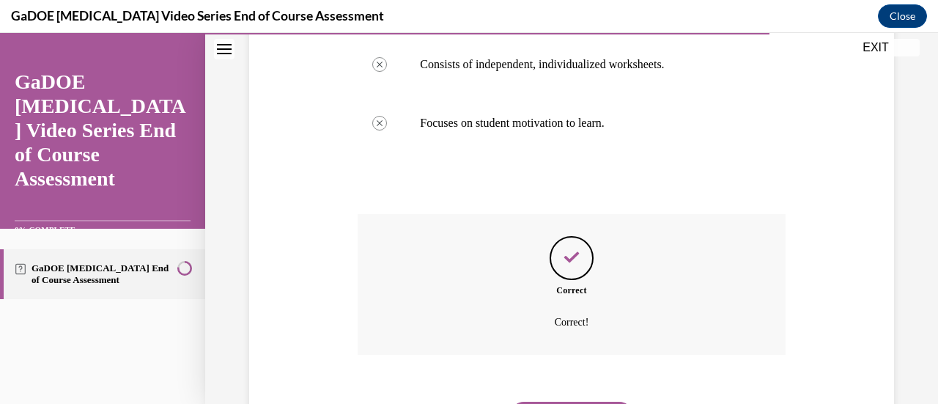
scroll to position [526, 0]
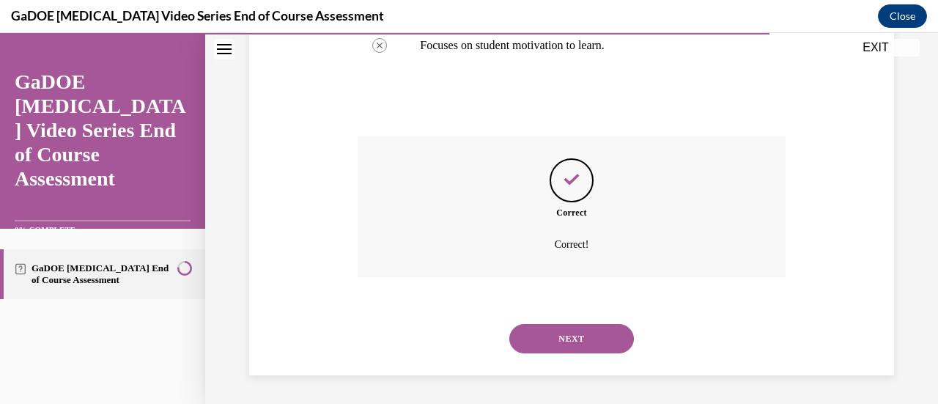
click at [563, 341] on button "NEXT" at bounding box center [571, 338] width 125 height 29
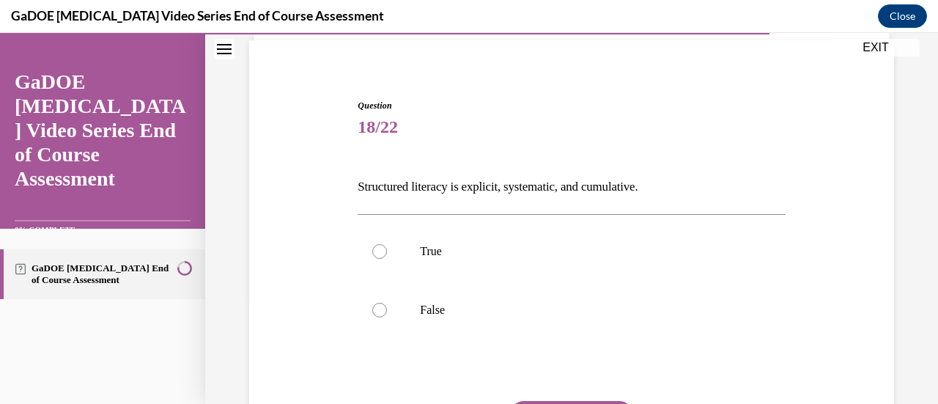
scroll to position [106, 0]
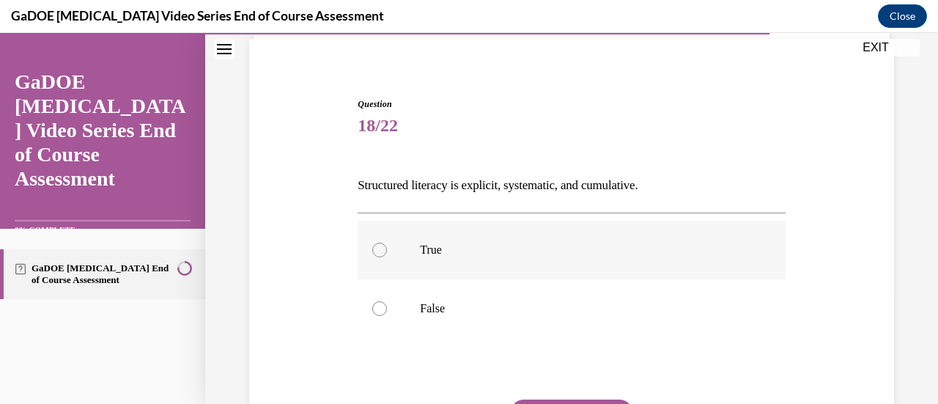
click at [576, 242] on p "True" at bounding box center [584, 249] width 328 height 15
click at [387, 242] on input "True" at bounding box center [379, 249] width 15 height 15
radio input "true"
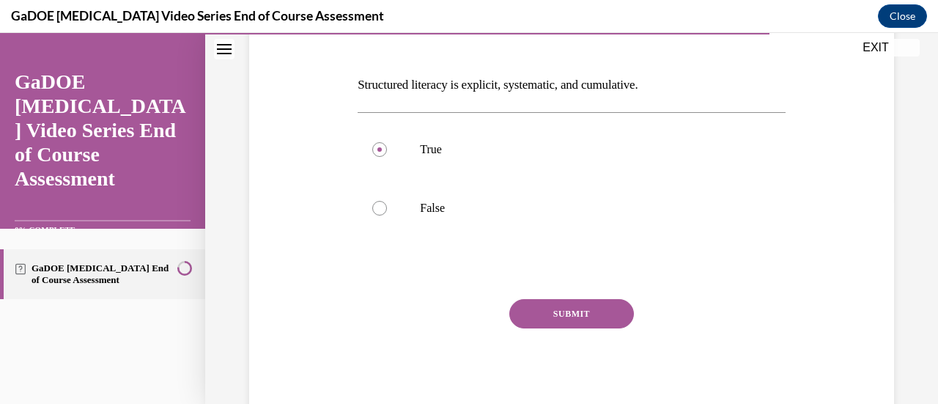
click at [569, 323] on button "SUBMIT" at bounding box center [571, 313] width 125 height 29
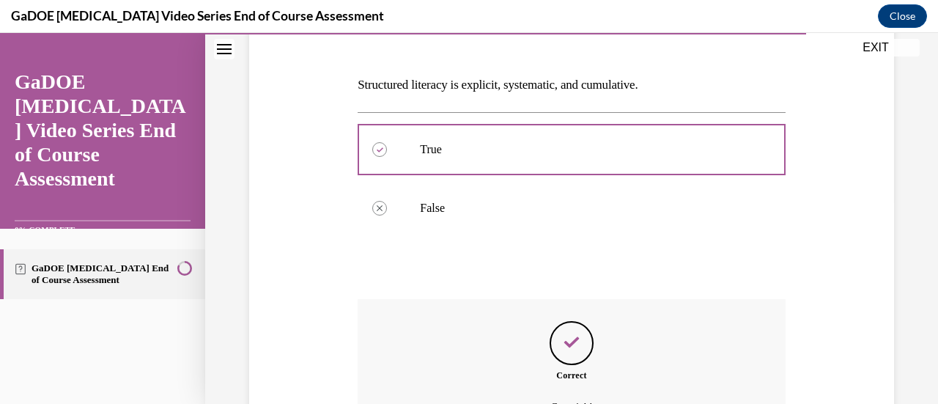
scroll to position [369, 0]
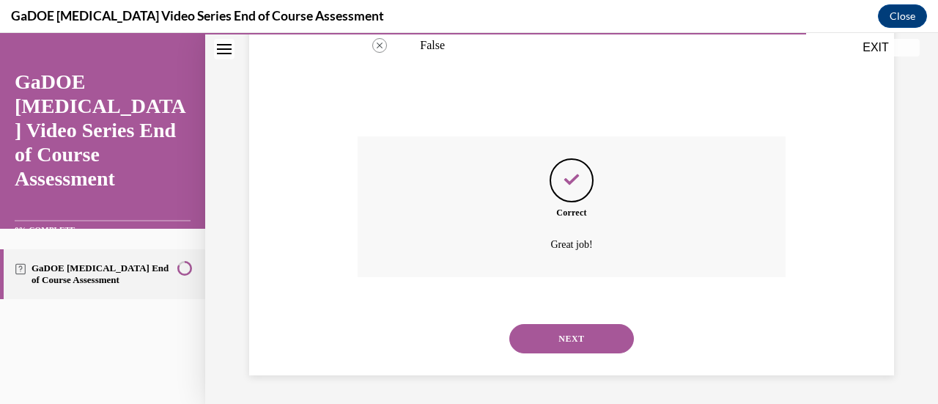
click at [568, 339] on button "NEXT" at bounding box center [571, 338] width 125 height 29
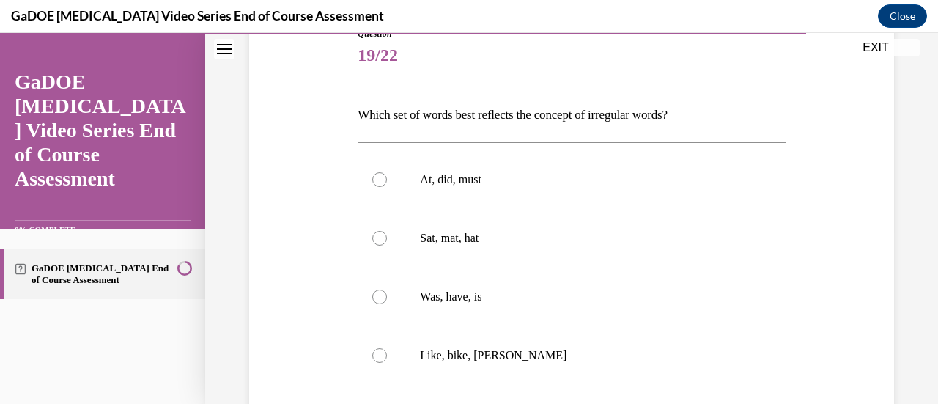
scroll to position [191, 0]
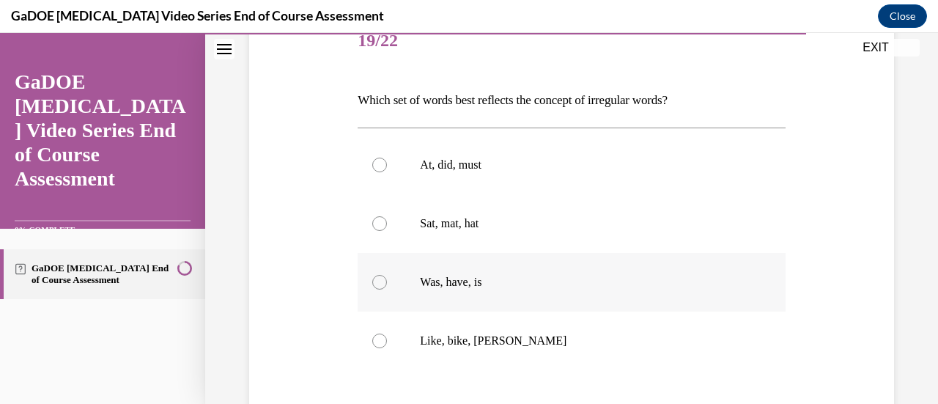
click at [472, 289] on label "Was, have, is" at bounding box center [570, 282] width 427 height 59
click at [387, 289] on input "Was, have, is" at bounding box center [379, 282] width 15 height 15
radio input "true"
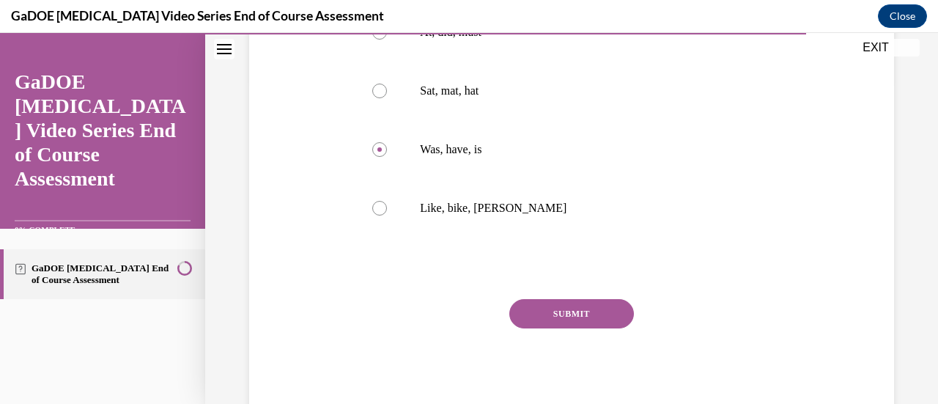
click at [572, 310] on button "SUBMIT" at bounding box center [571, 313] width 125 height 29
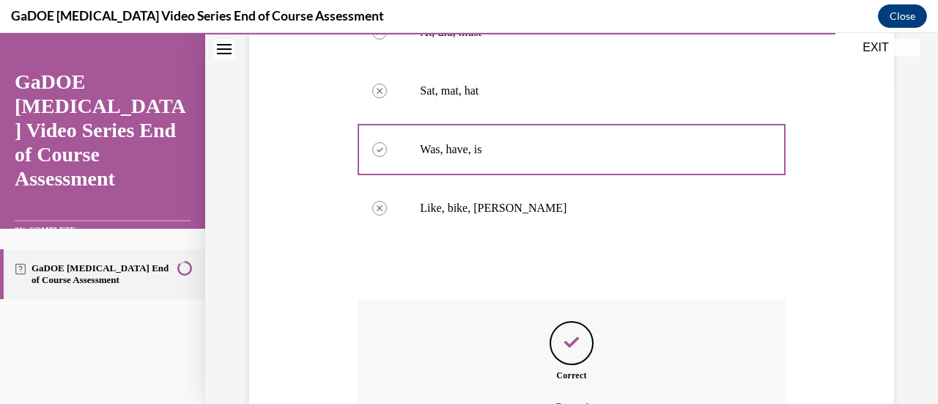
scroll to position [486, 0]
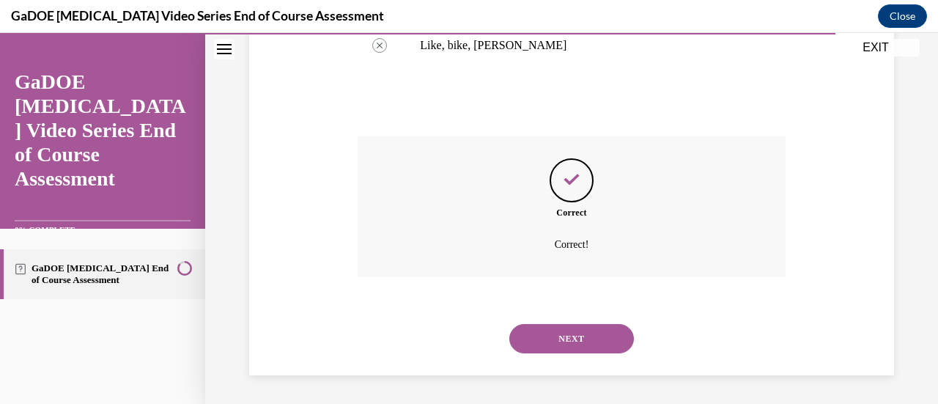
click at [572, 334] on button "NEXT" at bounding box center [571, 338] width 125 height 29
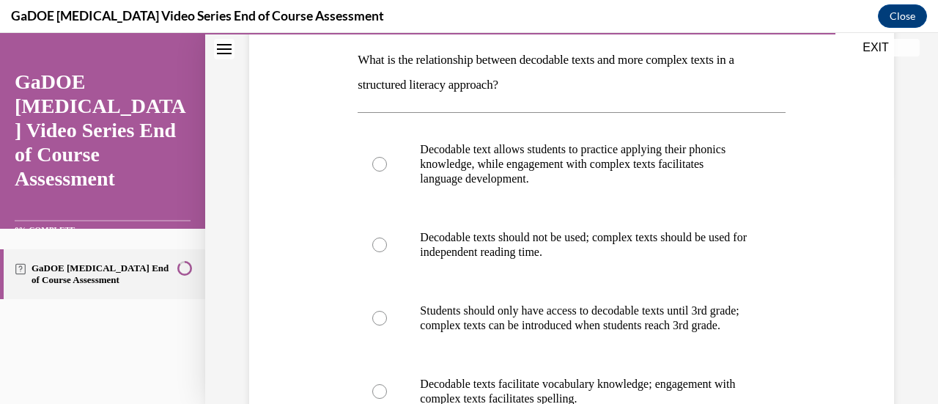
scroll to position [232, 0]
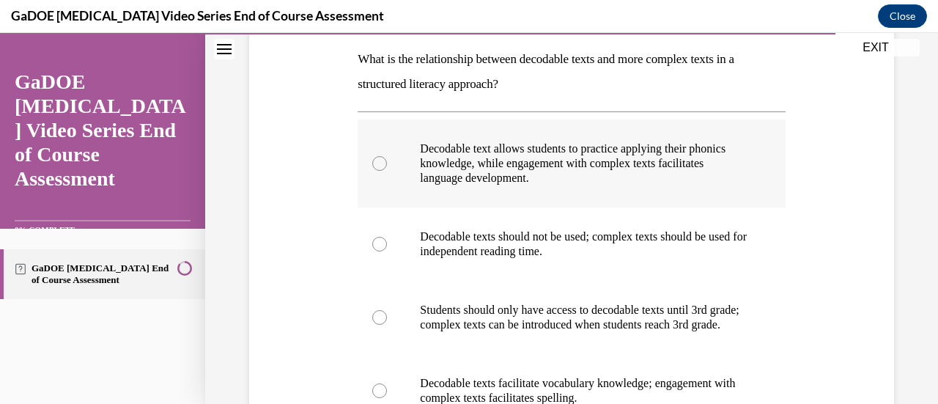
click at [715, 168] on p "Decodable text allows students to practice applying their phonics knowledge, wh…" at bounding box center [584, 163] width 328 height 44
click at [387, 168] on input "Decodable text allows students to practice applying their phonics knowledge, wh…" at bounding box center [379, 163] width 15 height 15
radio input "true"
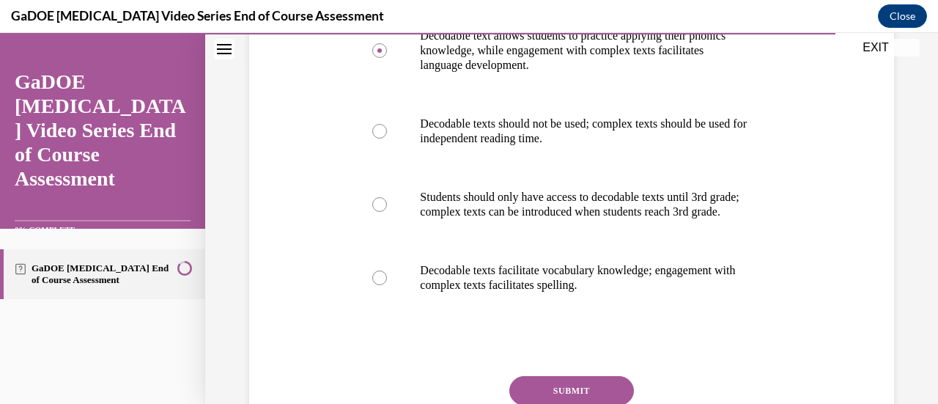
scroll to position [437, 0]
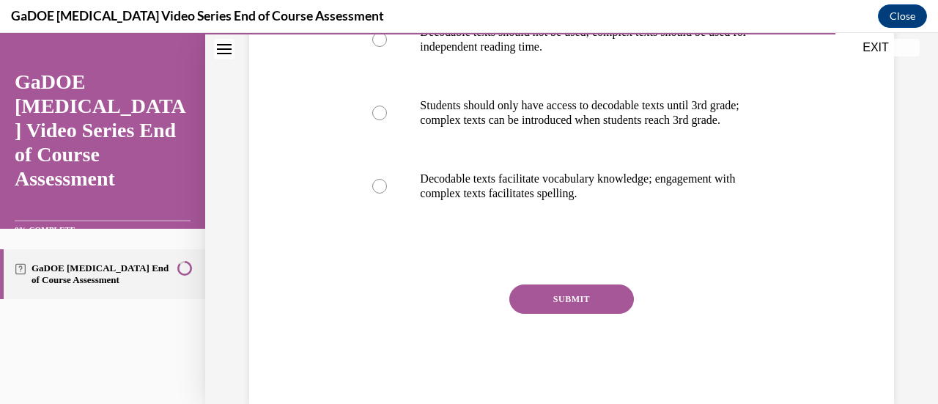
click at [583, 313] on button "SUBMIT" at bounding box center [571, 298] width 125 height 29
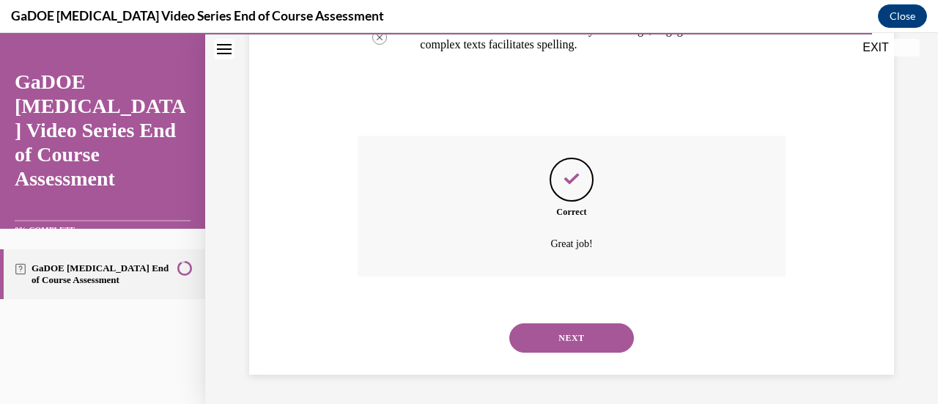
scroll to position [599, 0]
click at [586, 336] on button "NEXT" at bounding box center [571, 337] width 125 height 29
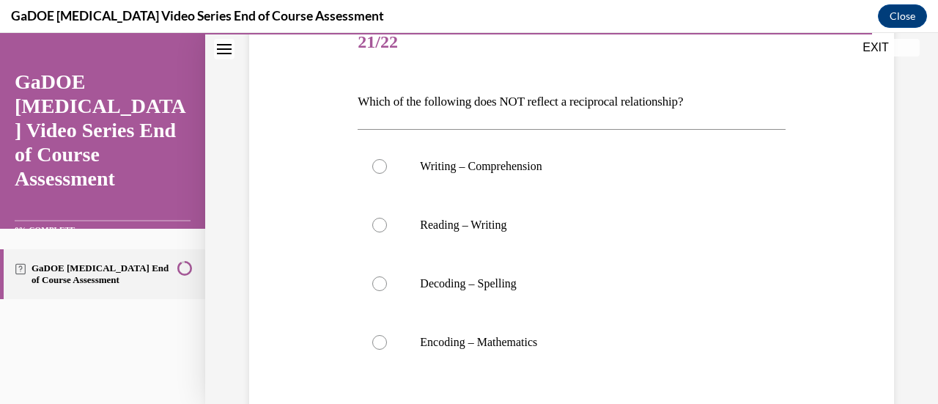
scroll to position [190, 0]
click at [724, 230] on p "Reading – Writing" at bounding box center [584, 224] width 328 height 15
click at [387, 230] on input "Reading – Writing" at bounding box center [379, 224] width 15 height 15
radio input "true"
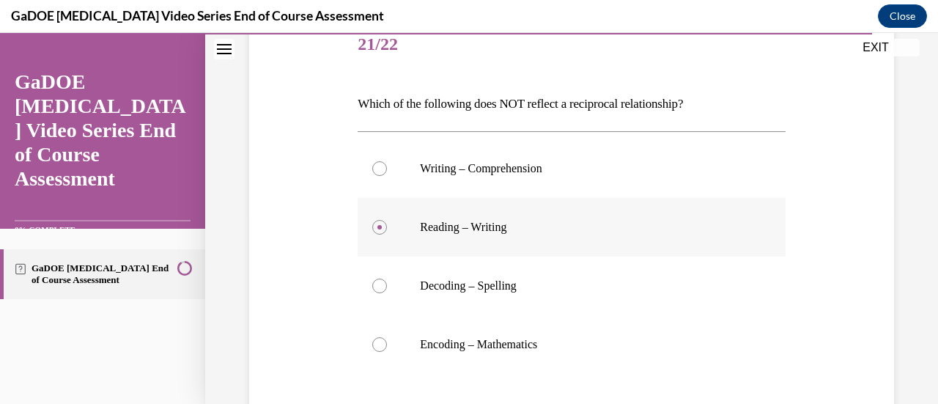
scroll to position [187, 0]
click at [724, 230] on p "Reading – Writing" at bounding box center [584, 227] width 328 height 15
click at [387, 230] on input "Reading – Writing" at bounding box center [379, 227] width 15 height 15
click at [678, 223] on p "Reading – Writing" at bounding box center [584, 227] width 328 height 15
click at [387, 223] on input "Reading – Writing" at bounding box center [379, 227] width 15 height 15
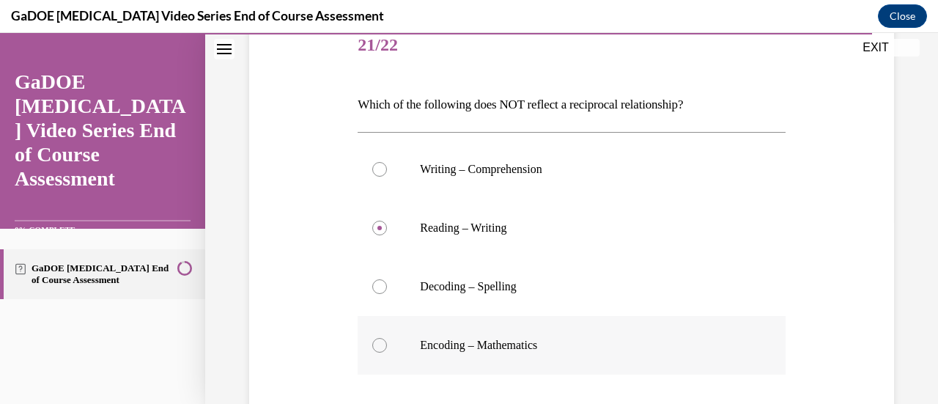
click at [634, 327] on label "Encoding – Mathematics" at bounding box center [570, 345] width 427 height 59
click at [387, 338] on input "Encoding – Mathematics" at bounding box center [379, 345] width 15 height 15
radio input "true"
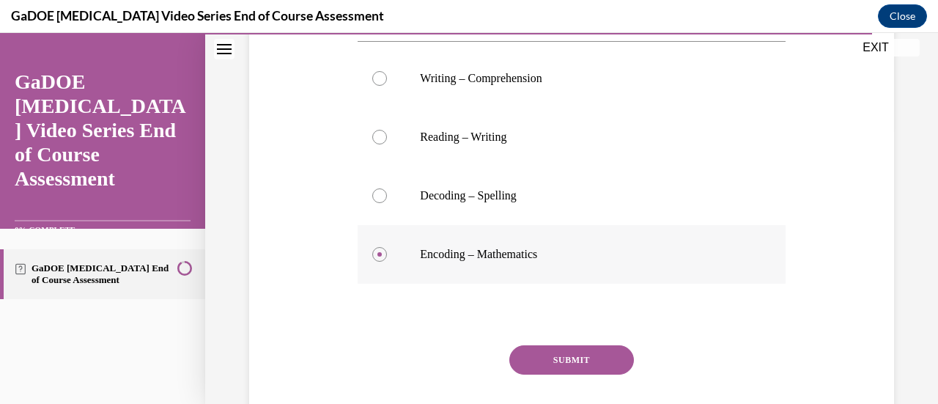
scroll to position [324, 0]
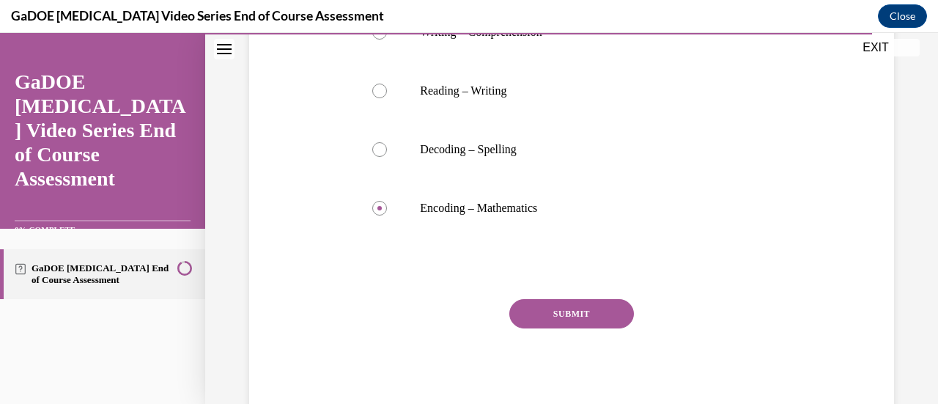
click at [592, 308] on button "SUBMIT" at bounding box center [571, 313] width 125 height 29
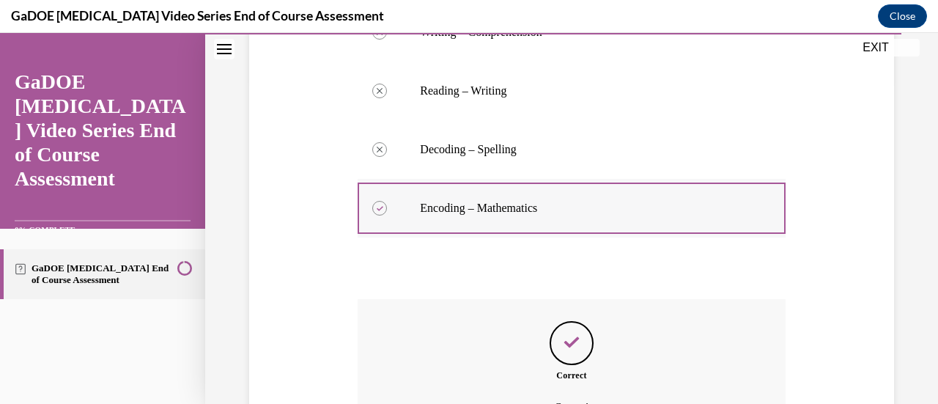
scroll to position [486, 0]
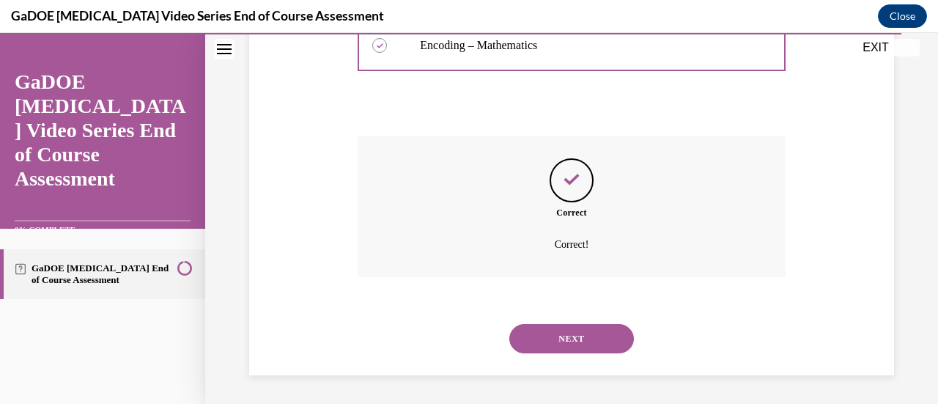
click at [555, 342] on button "NEXT" at bounding box center [571, 338] width 125 height 29
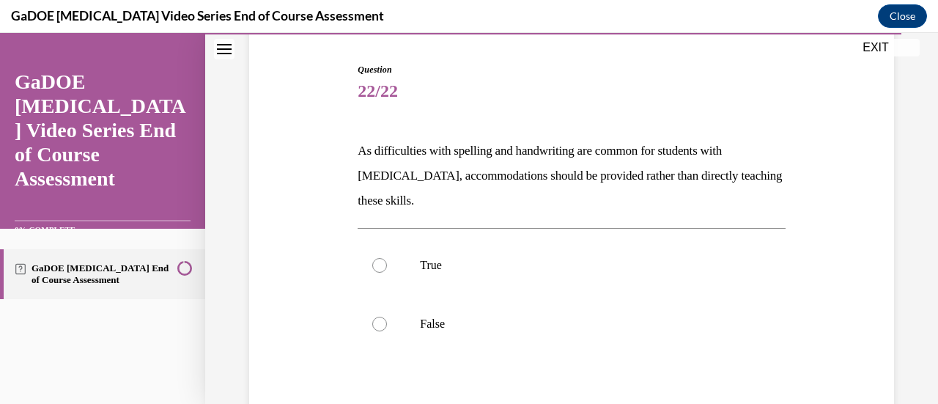
scroll to position [143, 0]
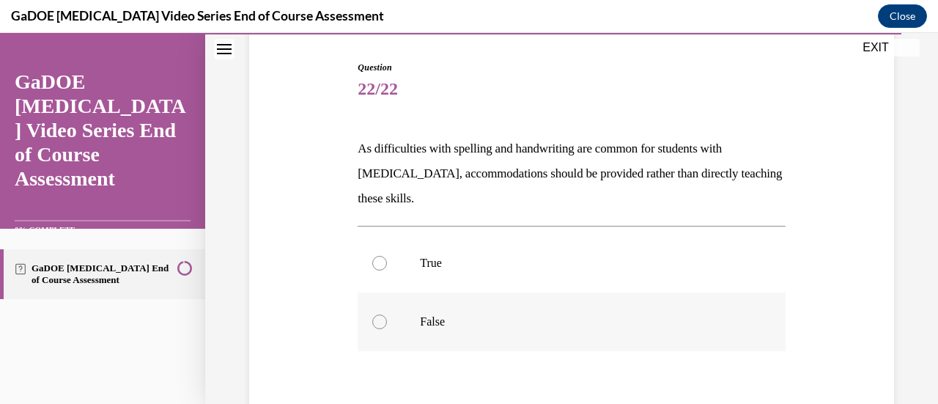
click at [724, 306] on label "False" at bounding box center [570, 321] width 427 height 59
click at [387, 314] on input "False" at bounding box center [379, 321] width 15 height 15
radio input "true"
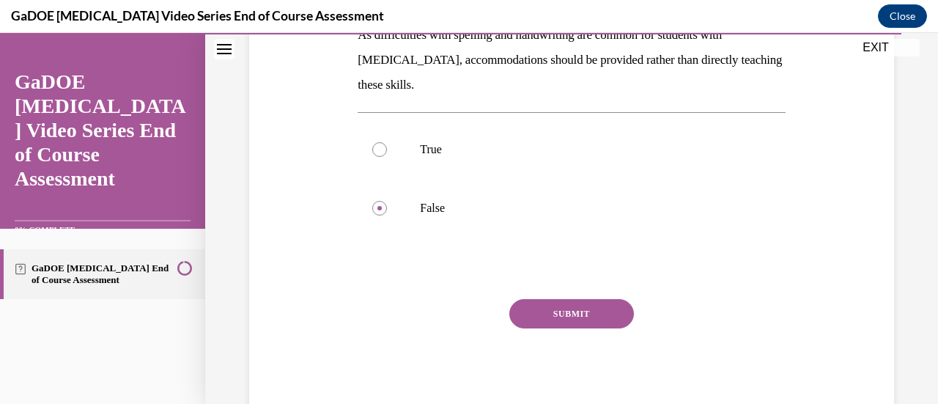
click at [590, 310] on button "SUBMIT" at bounding box center [571, 313] width 125 height 29
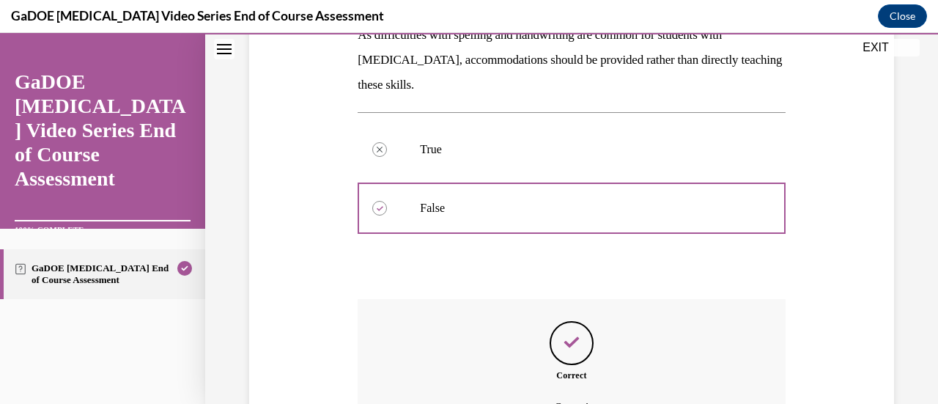
scroll to position [419, 0]
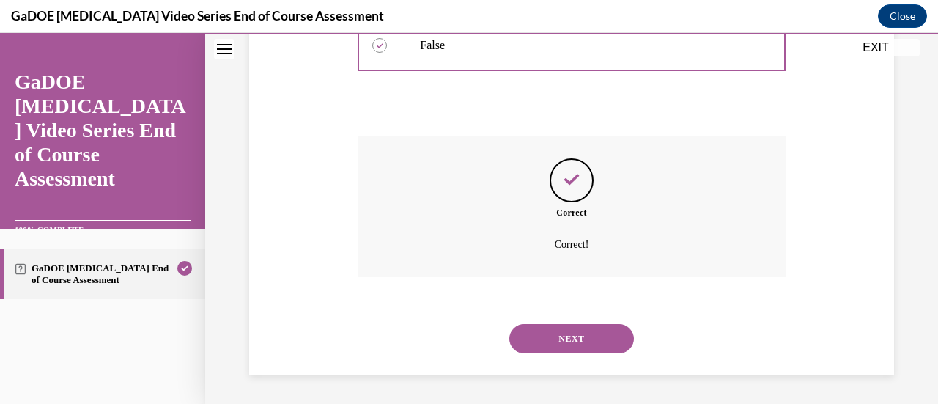
click at [585, 336] on button "NEXT" at bounding box center [571, 338] width 125 height 29
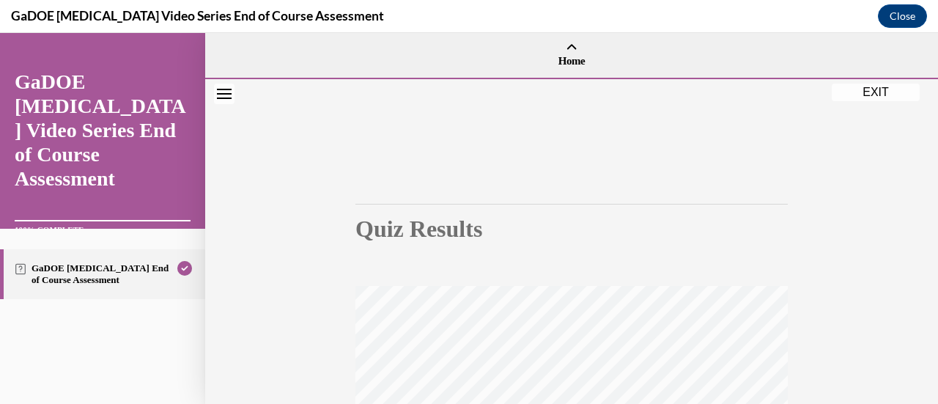
scroll to position [1, 0]
click at [866, 93] on button "EXIT" at bounding box center [875, 92] width 88 height 18
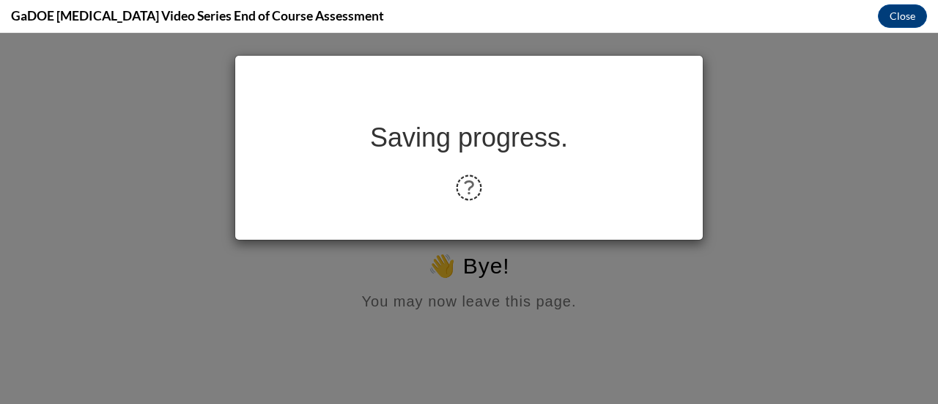
scroll to position [0, 0]
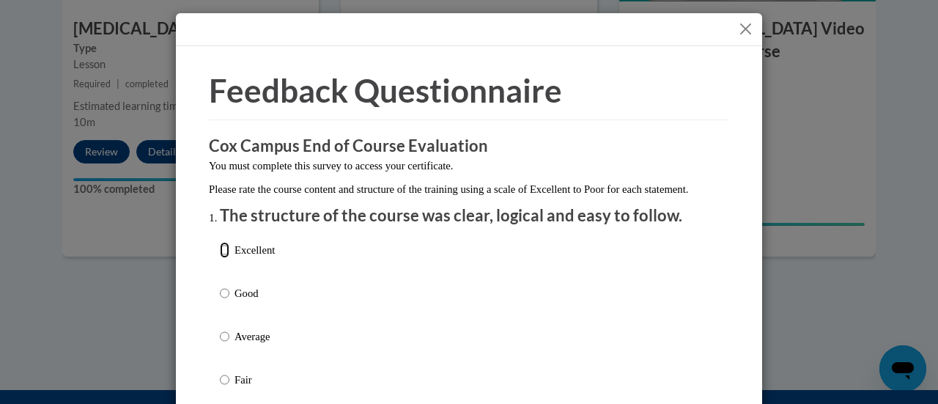
click at [220, 258] on input "Excellent" at bounding box center [225, 250] width 10 height 16
radio input "true"
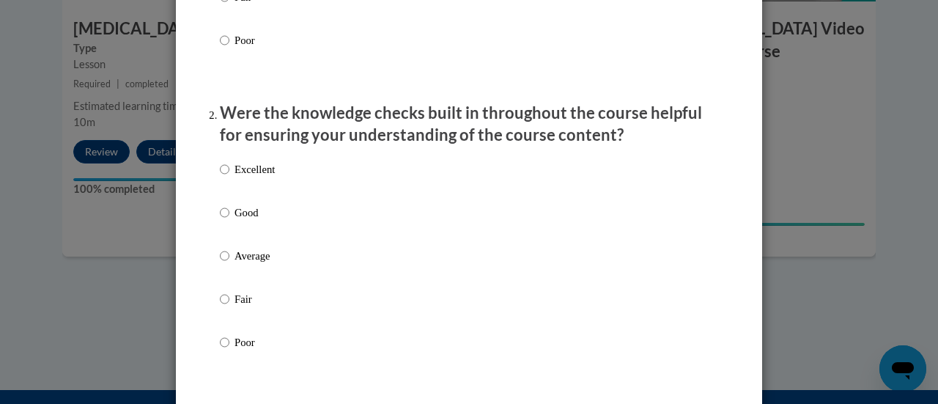
scroll to position [384, 0]
click at [220, 176] on input "Excellent" at bounding box center [225, 168] width 10 height 16
radio input "true"
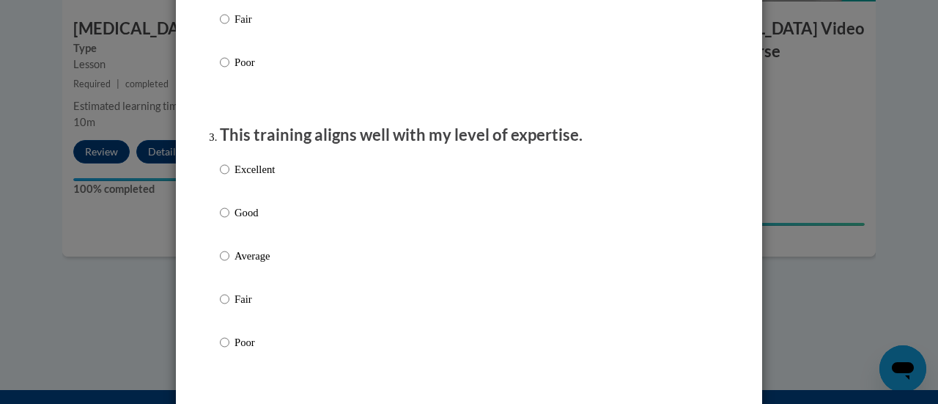
scroll to position [663, 0]
click at [220, 177] on input "Excellent" at bounding box center [225, 168] width 10 height 16
radio input "true"
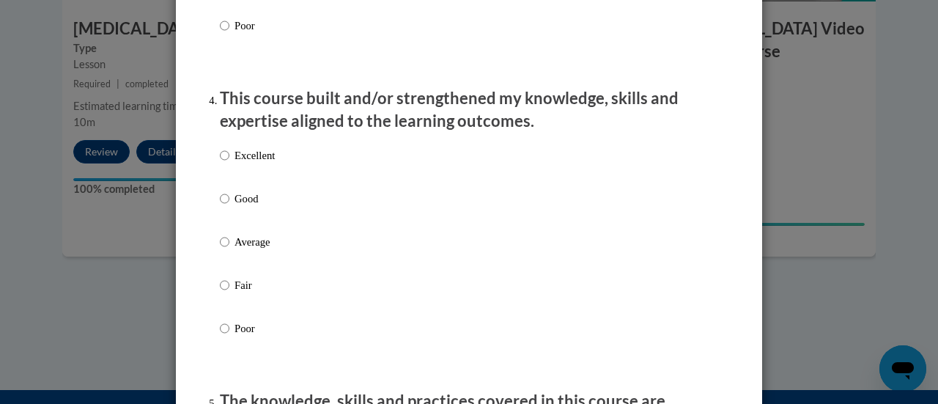
scroll to position [984, 0]
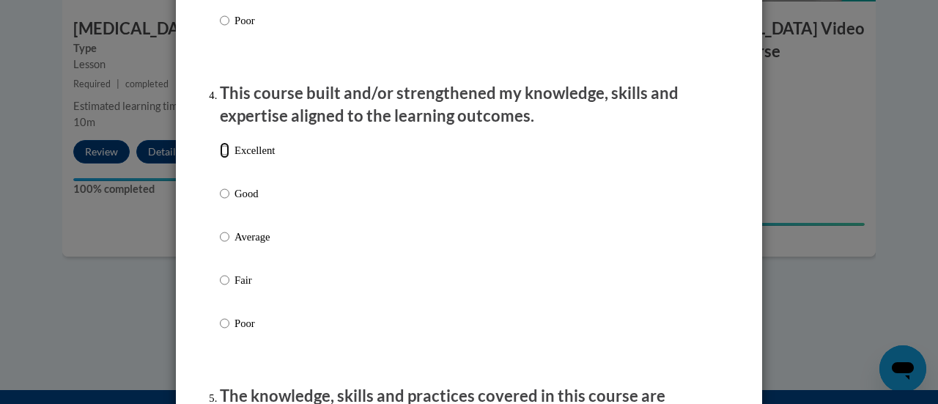
click at [220, 158] on input "Excellent" at bounding box center [225, 150] width 10 height 16
radio input "true"
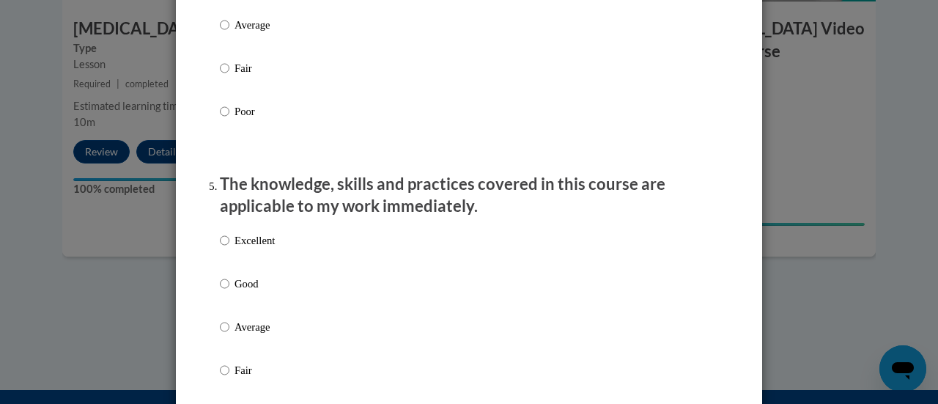
scroll to position [1255, 0]
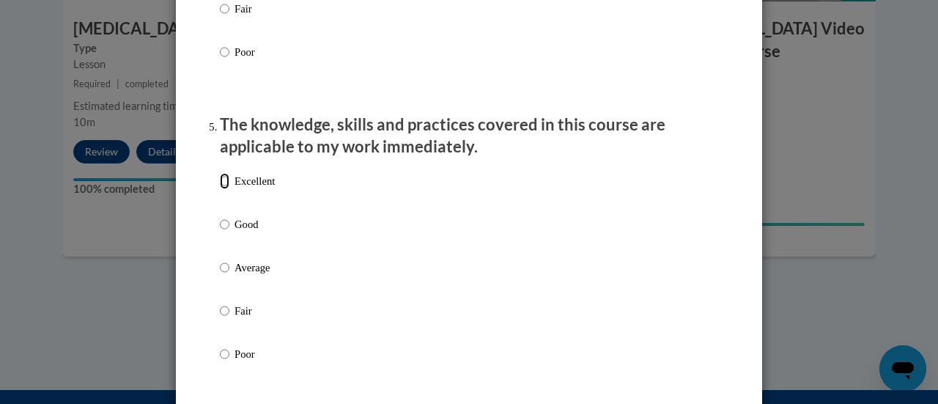
click at [220, 189] on input "Excellent" at bounding box center [225, 181] width 10 height 16
radio input "true"
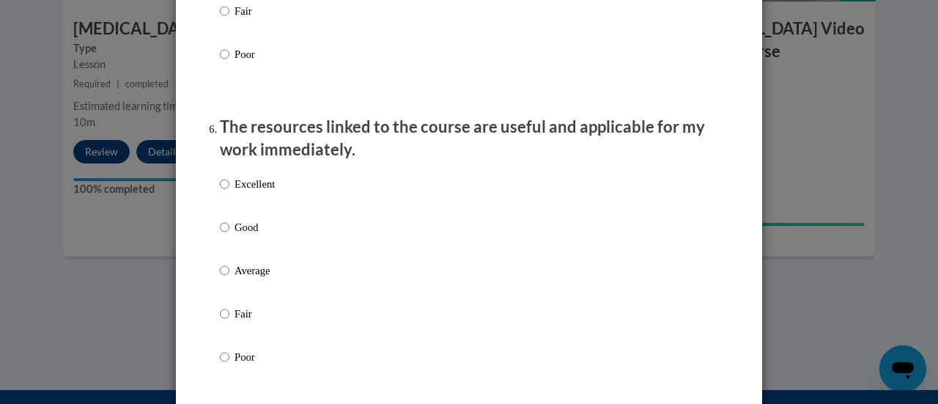
scroll to position [1555, 0]
click at [220, 191] on input "Excellent" at bounding box center [225, 183] width 10 height 16
radio input "true"
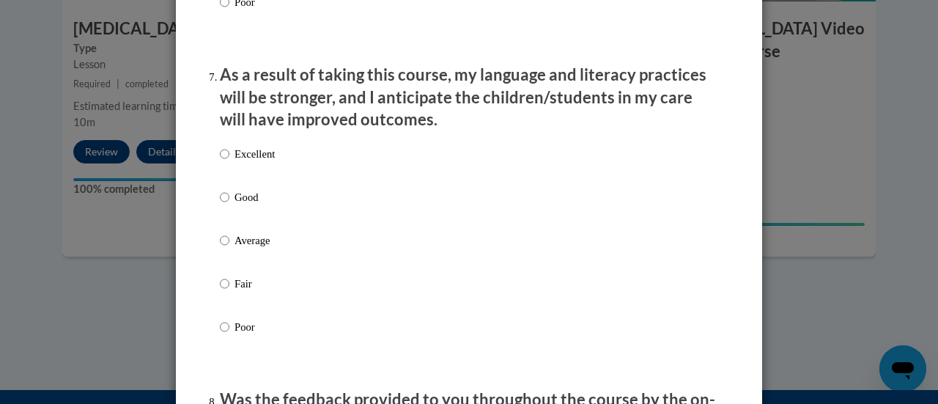
scroll to position [1910, 0]
click at [220, 161] on input "Excellent" at bounding box center [225, 153] width 10 height 16
radio input "true"
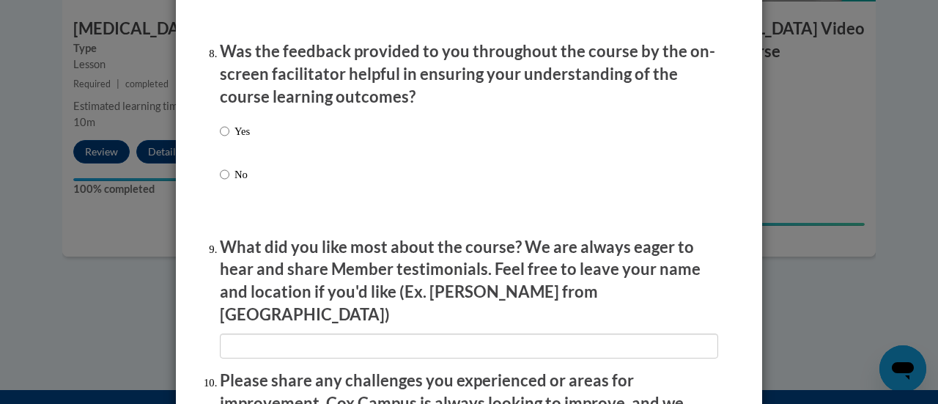
scroll to position [2261, 0]
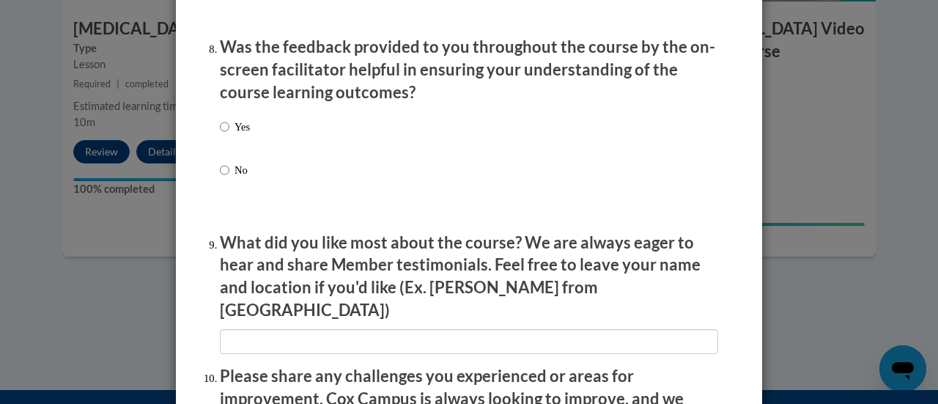
click at [226, 135] on label "Yes" at bounding box center [235, 139] width 30 height 40
click at [226, 135] on input "Yes" at bounding box center [225, 127] width 10 height 16
radio input "true"
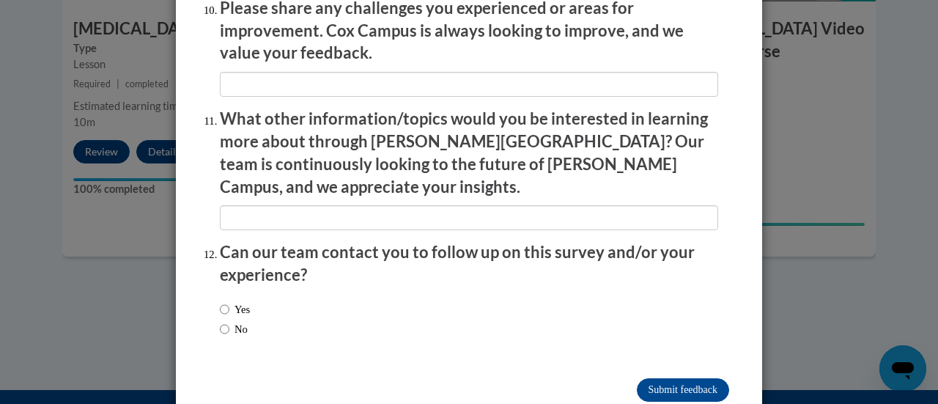
scroll to position [2642, 0]
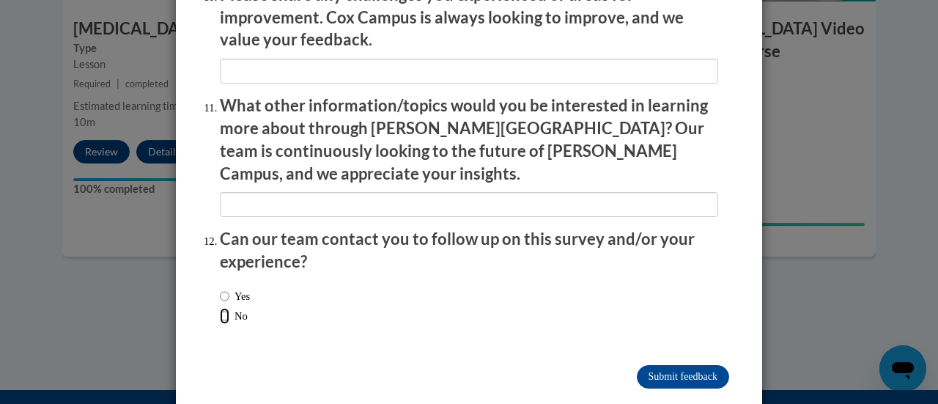
click at [220, 308] on input "No" at bounding box center [225, 316] width 10 height 16
radio input "true"
click at [658, 365] on input "Submit feedback" at bounding box center [683, 376] width 92 height 23
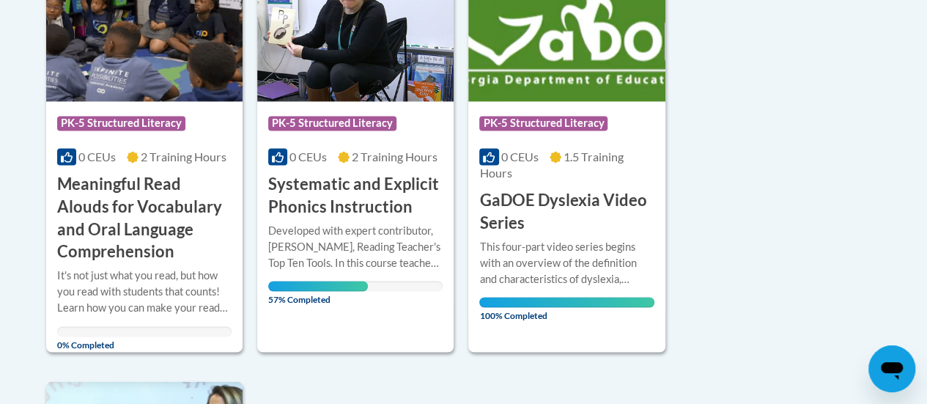
scroll to position [1211, 0]
